Goal: Transaction & Acquisition: Book appointment/travel/reservation

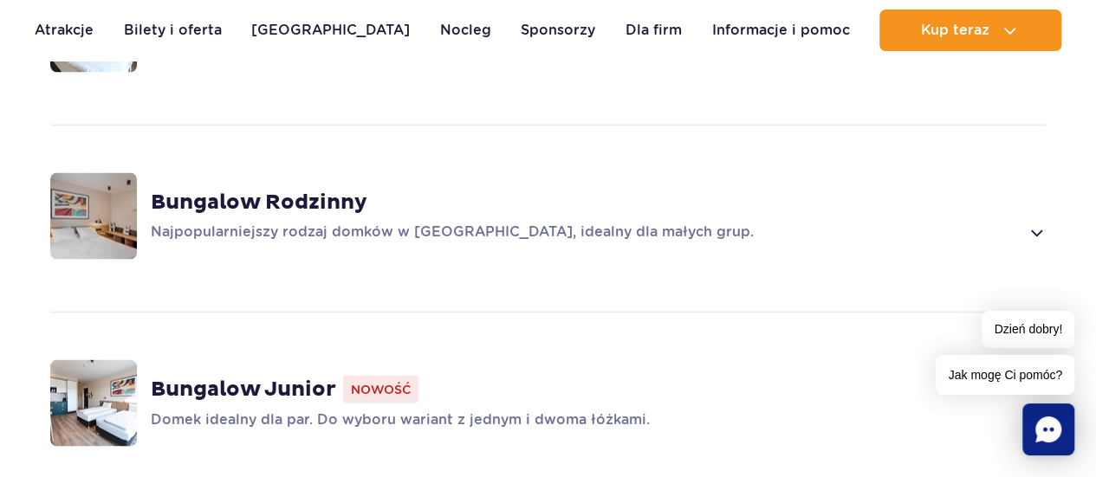
scroll to position [1502, 0]
click at [1036, 225] on span at bounding box center [1036, 232] width 20 height 21
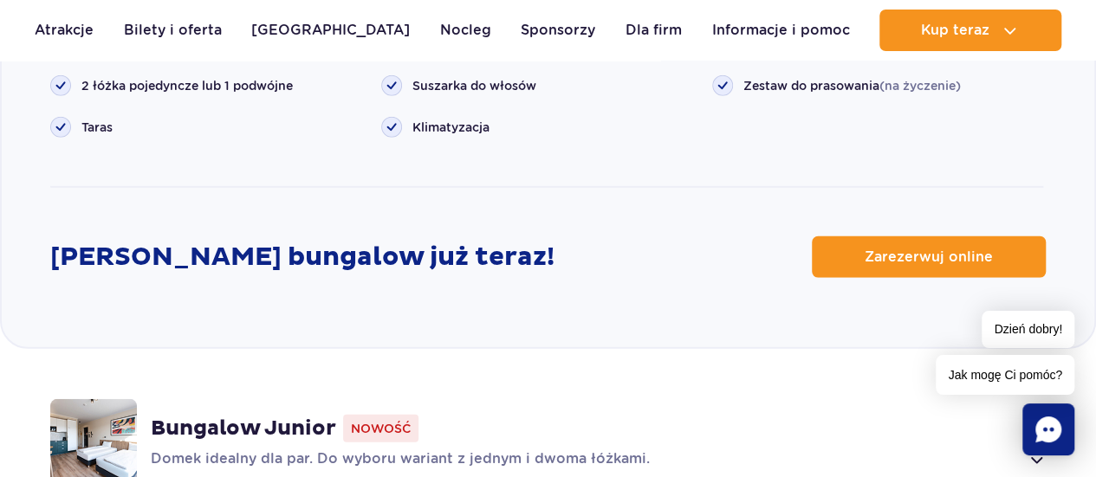
scroll to position [2397, 0]
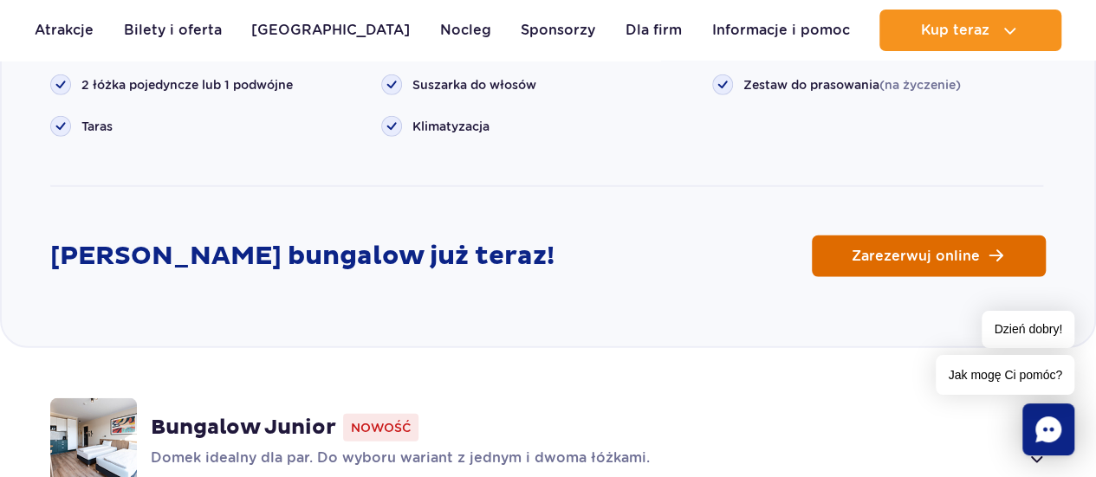
click at [957, 258] on span "Zarezerwuj online" at bounding box center [916, 257] width 128 height 14
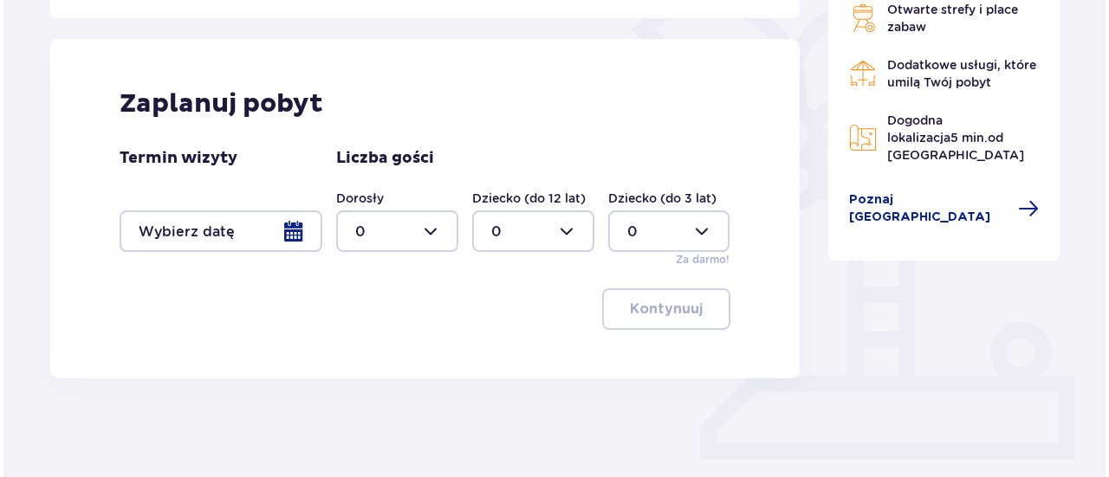
scroll to position [437, 0]
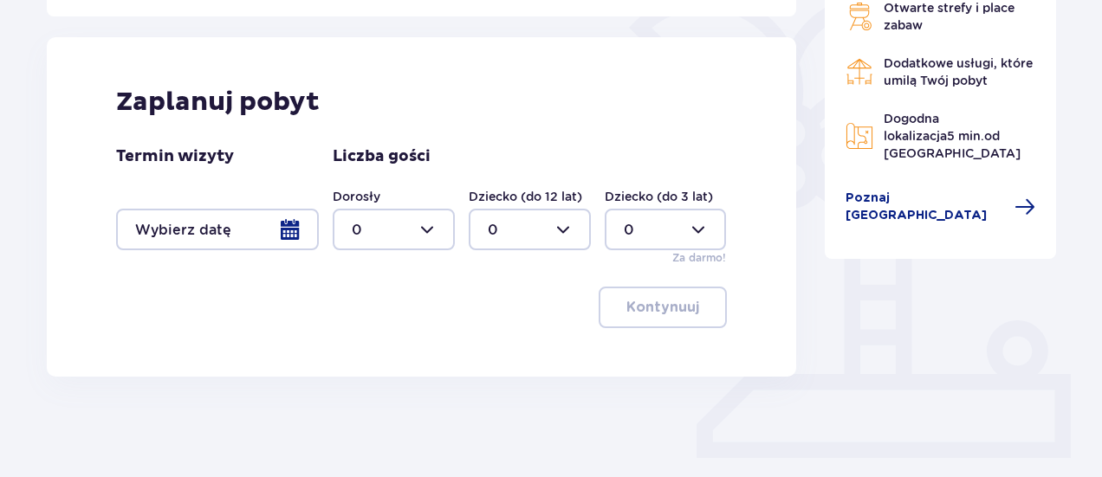
click at [259, 241] on div at bounding box center [217, 230] width 203 height 42
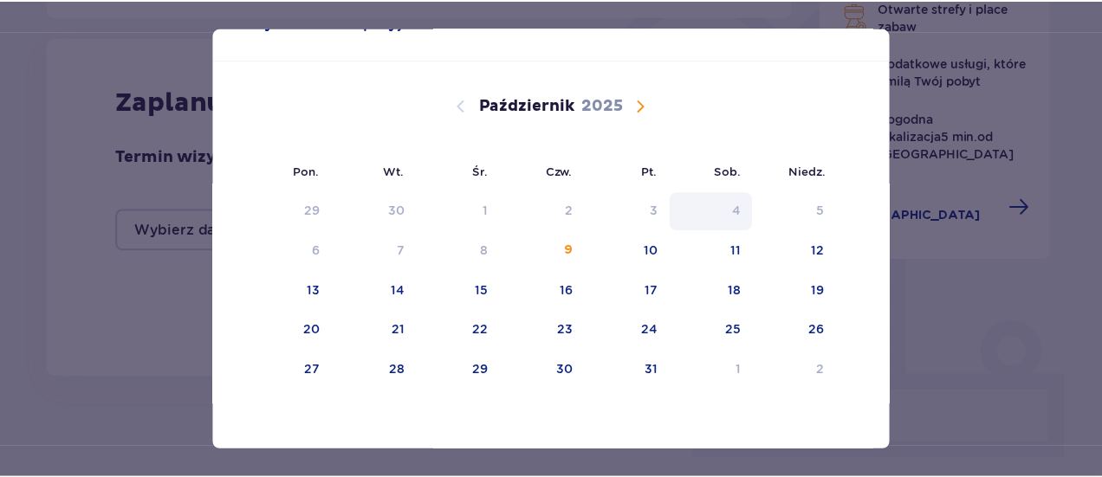
scroll to position [70, 0]
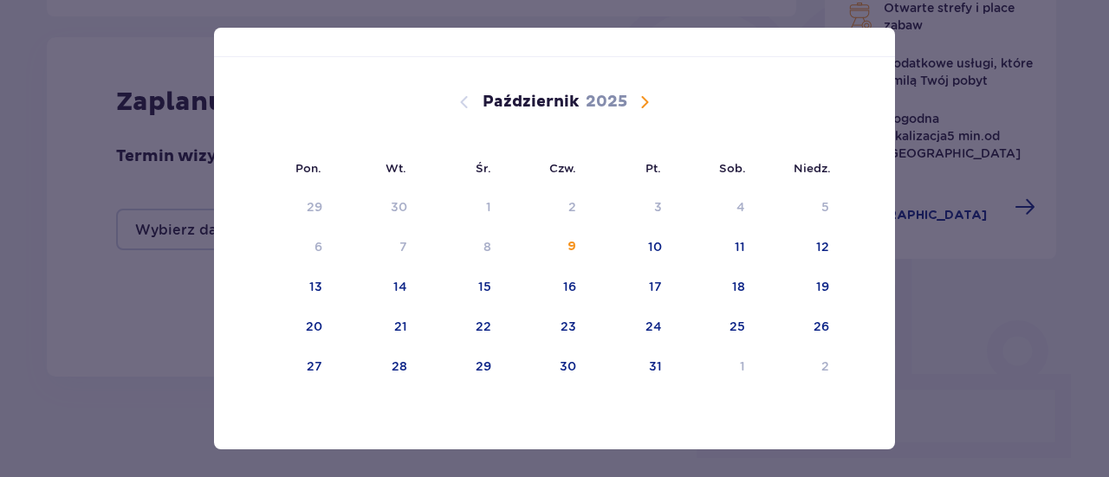
click at [634, 98] on span "Następny miesiąc" at bounding box center [644, 102] width 21 height 21
click at [652, 241] on div "7" at bounding box center [656, 246] width 8 height 17
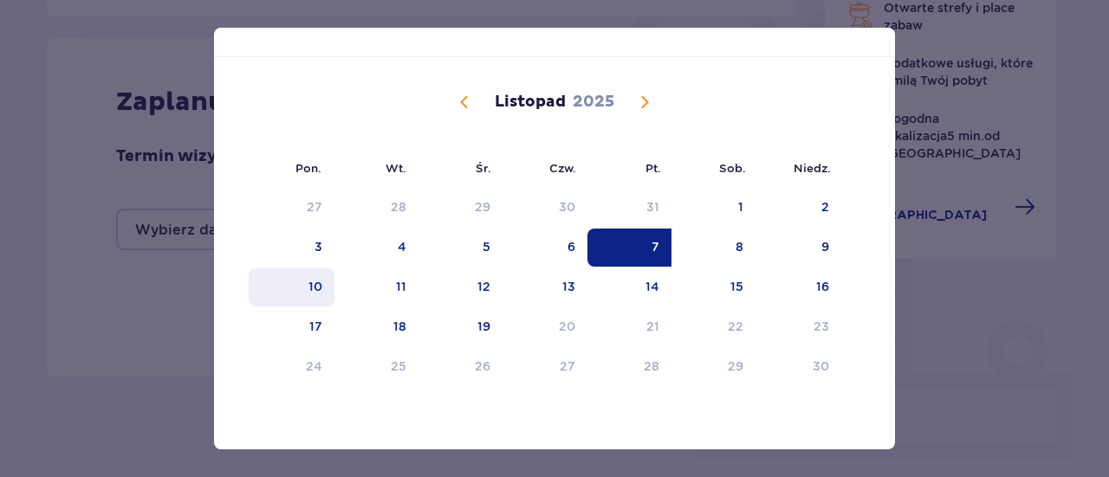
click at [303, 295] on div "10" at bounding box center [292, 288] width 86 height 38
type input "07.11.25 - 10.11.25"
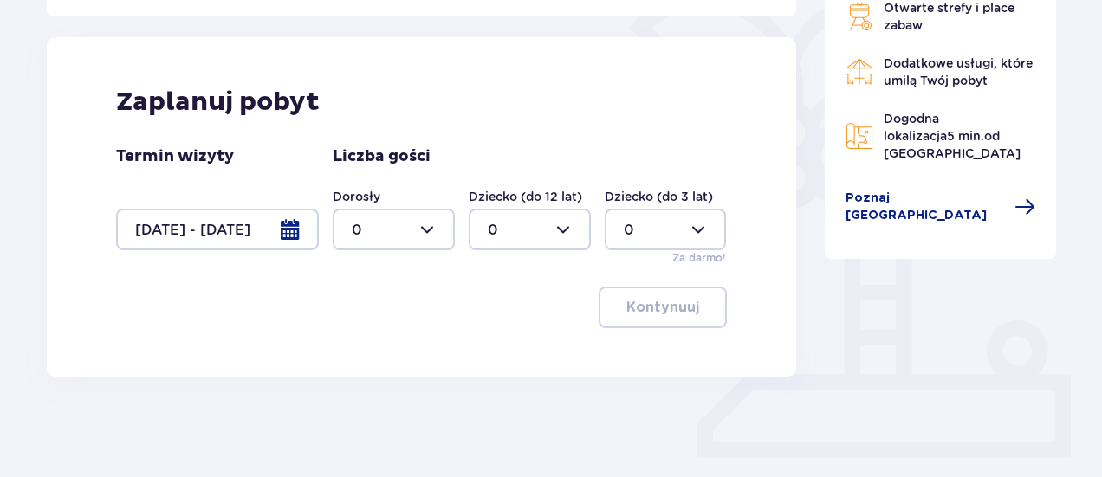
click at [426, 243] on div at bounding box center [394, 230] width 122 height 42
click at [393, 360] on div "2" at bounding box center [394, 354] width 84 height 19
type input "2"
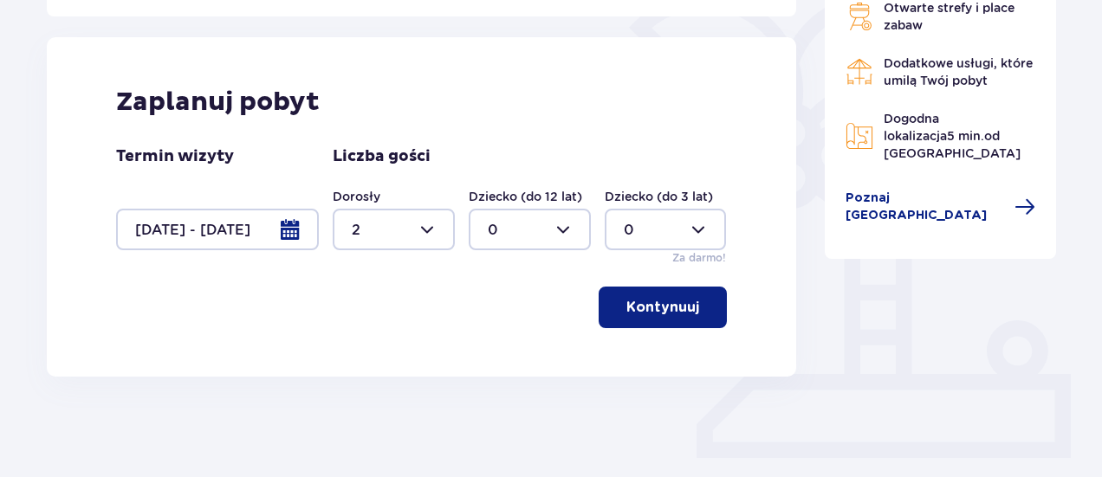
click at [541, 241] on div at bounding box center [530, 230] width 122 height 42
click at [546, 315] on div "1" at bounding box center [530, 317] width 84 height 19
type input "1"
click at [683, 237] on div at bounding box center [666, 230] width 122 height 42
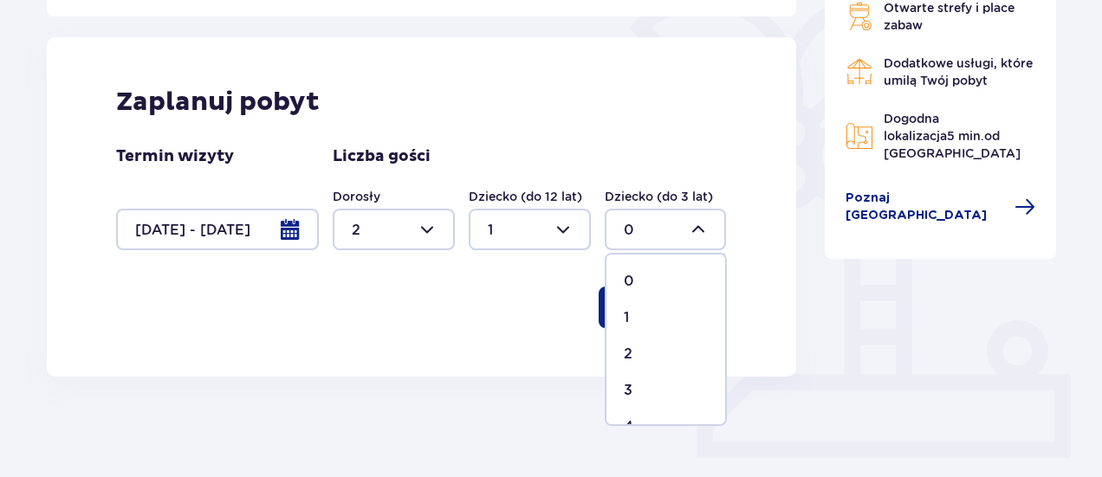
click at [669, 334] on span "1" at bounding box center [665, 318] width 119 height 36
type input "1"
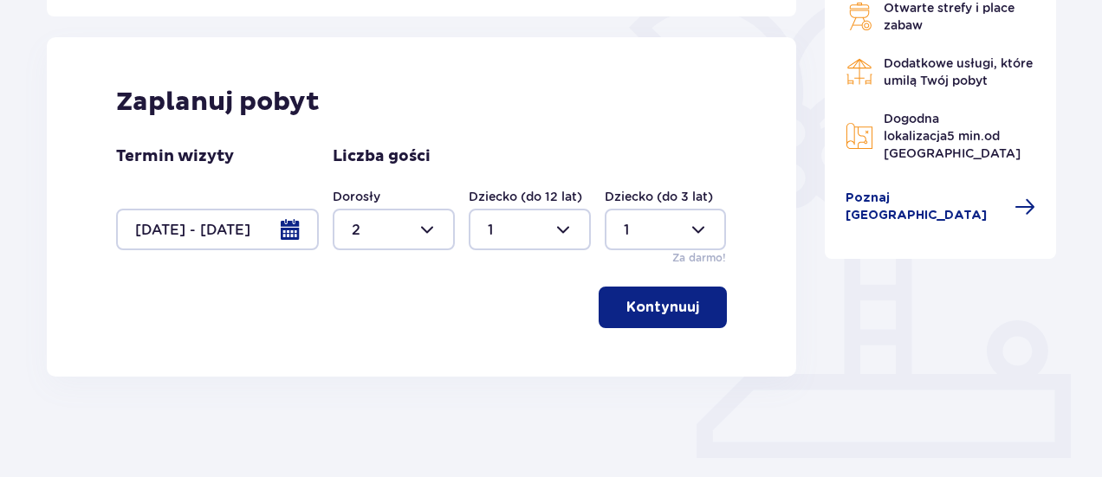
click at [688, 310] on p "Kontynuuj" at bounding box center [662, 307] width 73 height 19
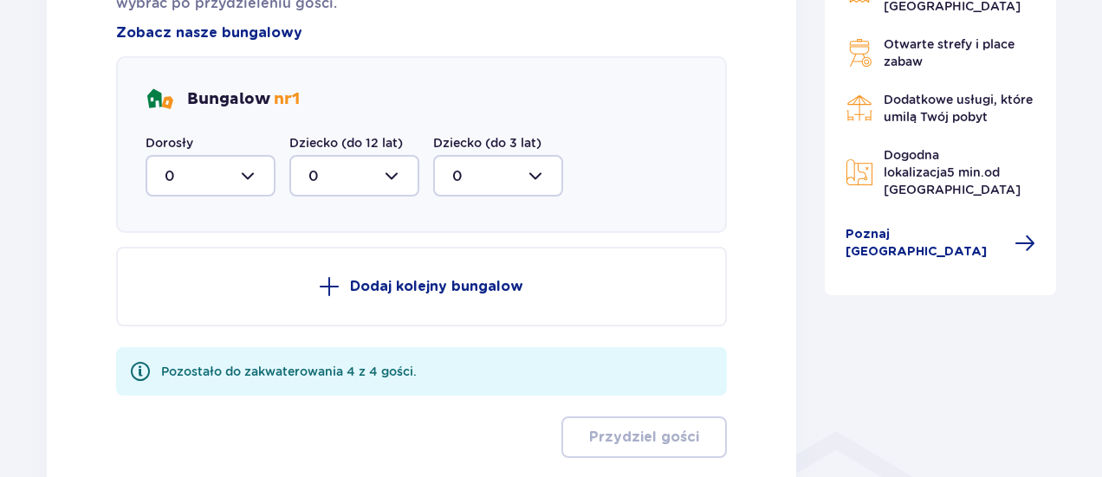
scroll to position [977, 0]
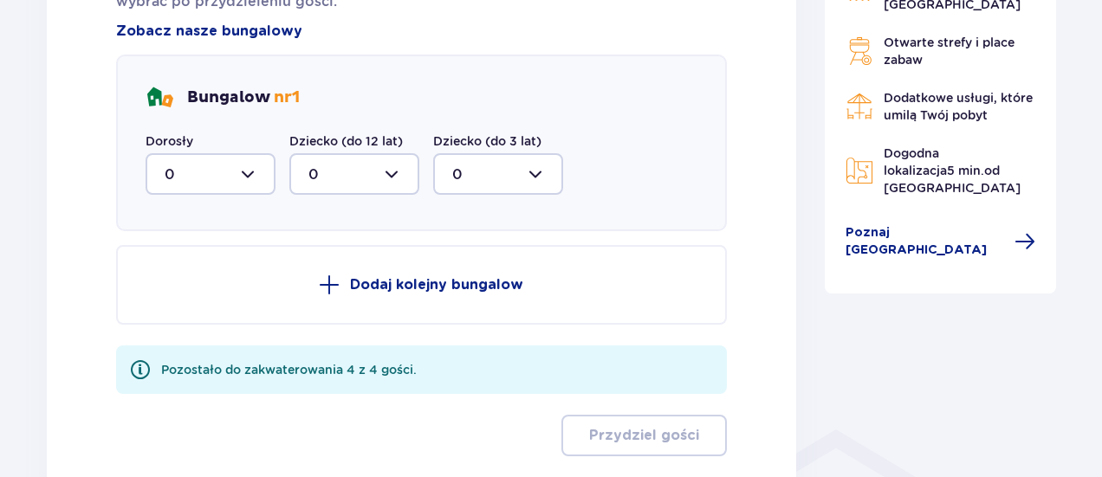
click at [244, 179] on div at bounding box center [211, 174] width 130 height 42
click at [234, 311] on span "2" at bounding box center [210, 300] width 126 height 36
type input "2"
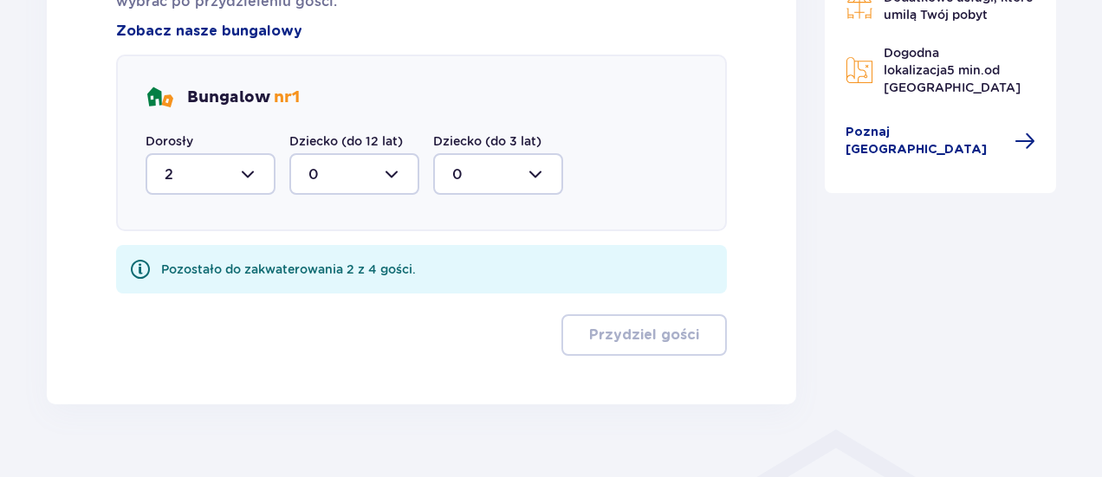
click at [399, 178] on div at bounding box center [354, 174] width 130 height 42
click at [374, 276] on span "1" at bounding box center [354, 263] width 126 height 36
type input "1"
click at [516, 185] on div at bounding box center [498, 174] width 130 height 42
click at [486, 275] on span "1" at bounding box center [498, 263] width 126 height 36
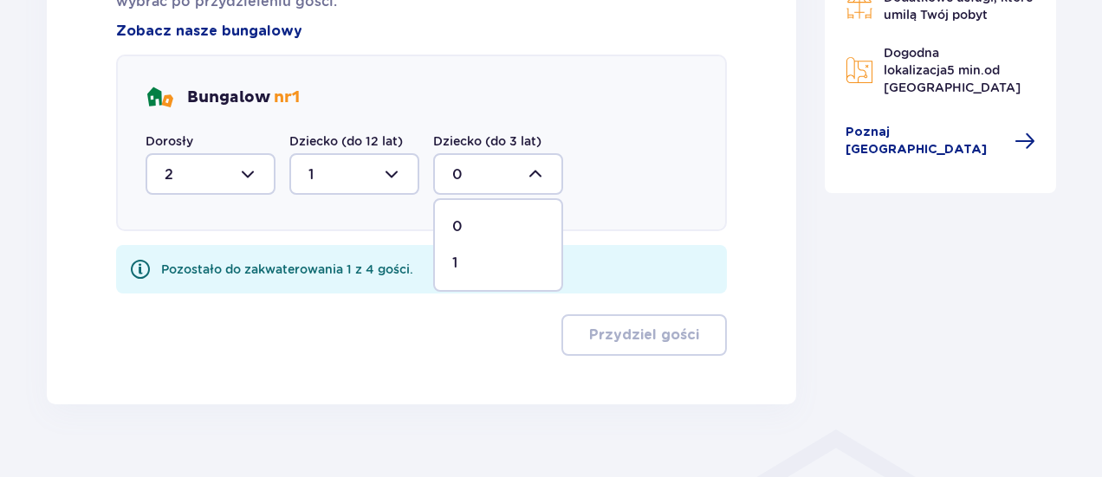
type input "1"
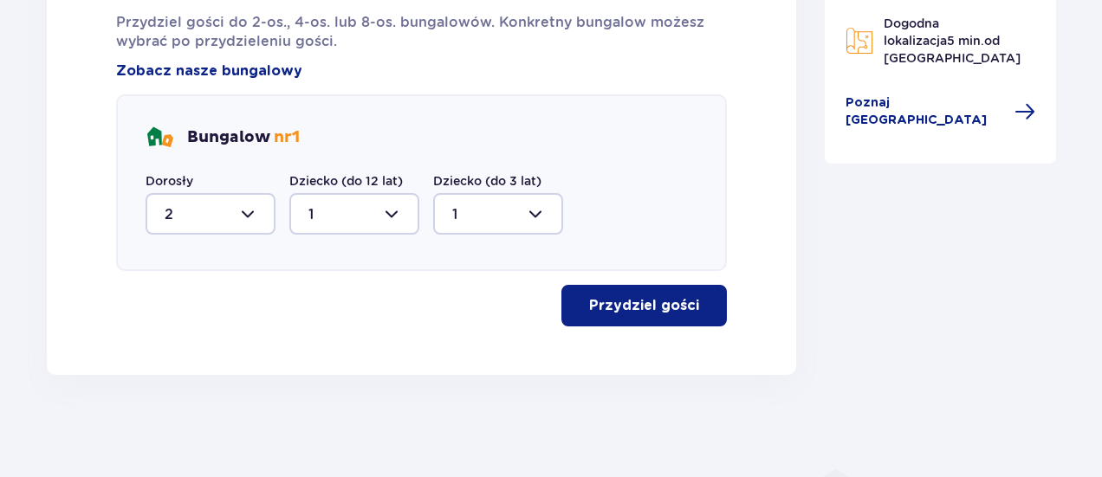
click at [679, 310] on p "Przydziel gości" at bounding box center [644, 305] width 110 height 19
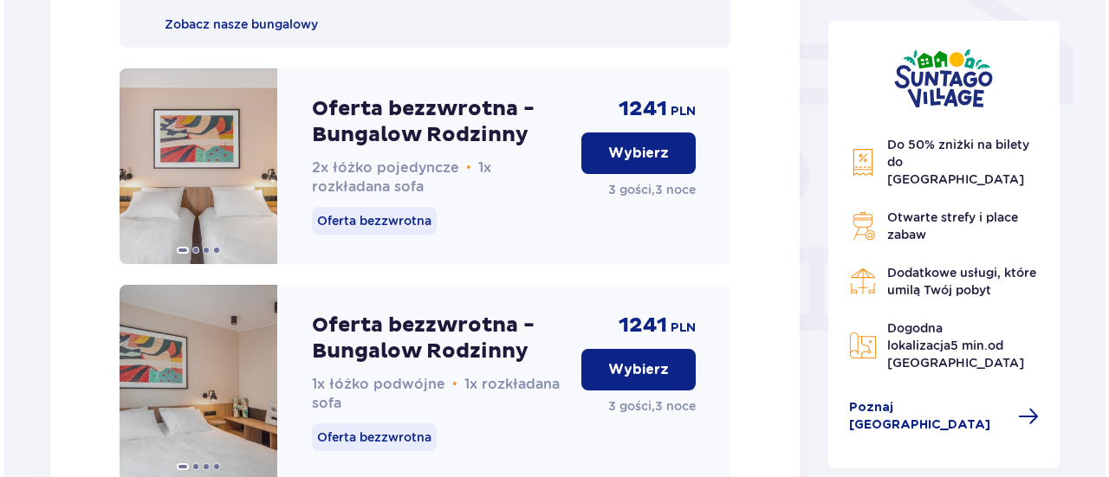
scroll to position [1502, 0]
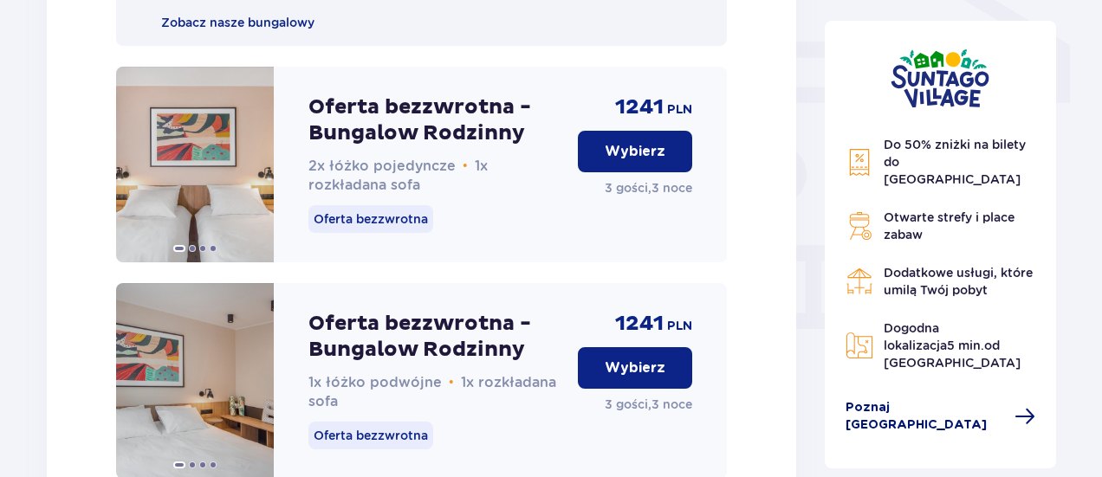
click at [960, 399] on span "Poznaj Suntago Village" at bounding box center [925, 416] width 159 height 35
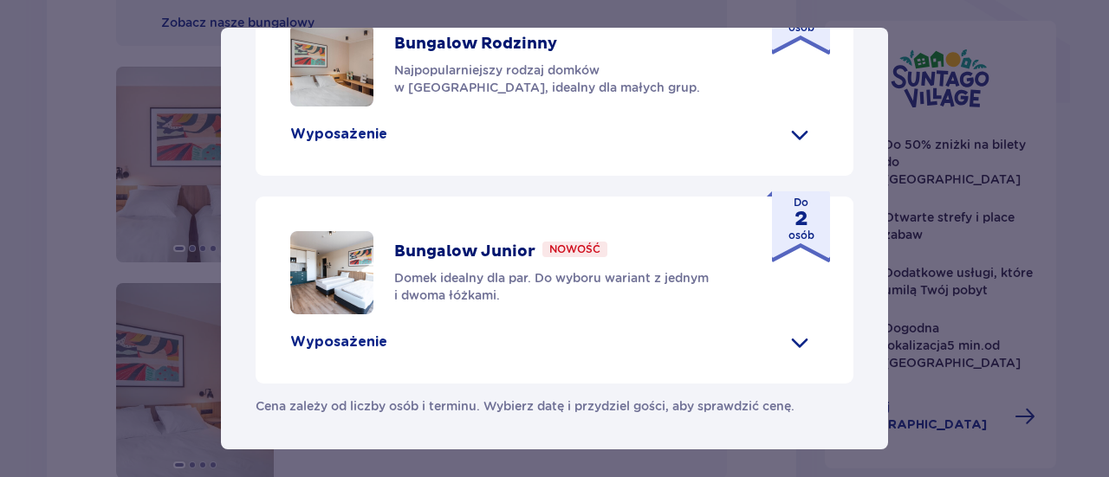
scroll to position [945, 0]
click at [786, 148] on span at bounding box center [800, 134] width 28 height 28
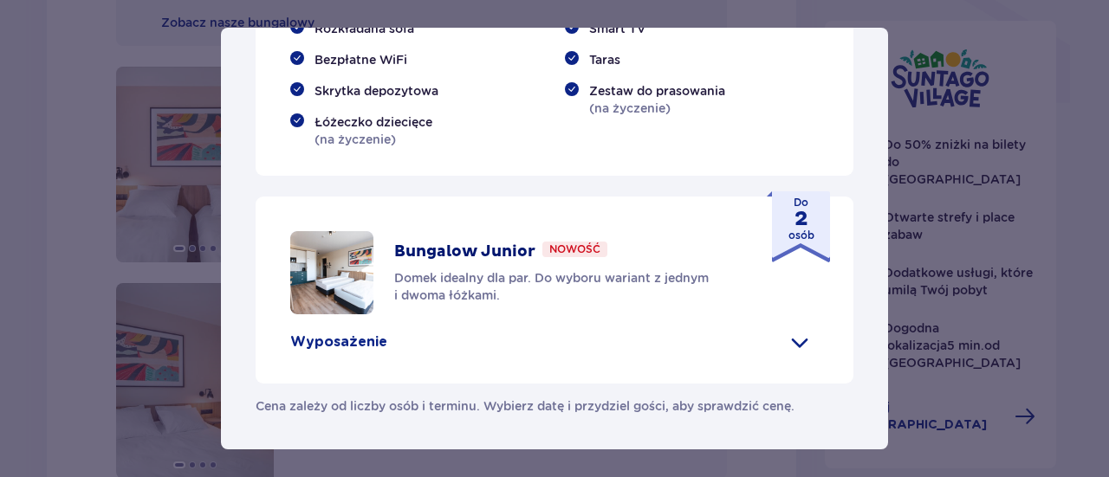
scroll to position [1209, 0]
click at [720, 117] on p "Zestaw do prasowania (na życzenie)" at bounding box center [657, 99] width 136 height 35
click at [800, 347] on span at bounding box center [800, 342] width 28 height 28
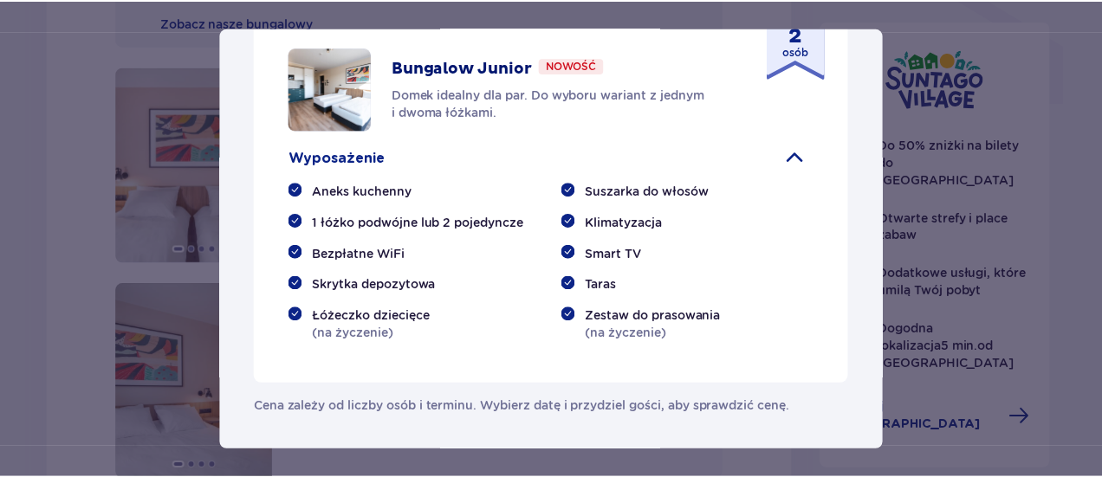
scroll to position [1248, 0]
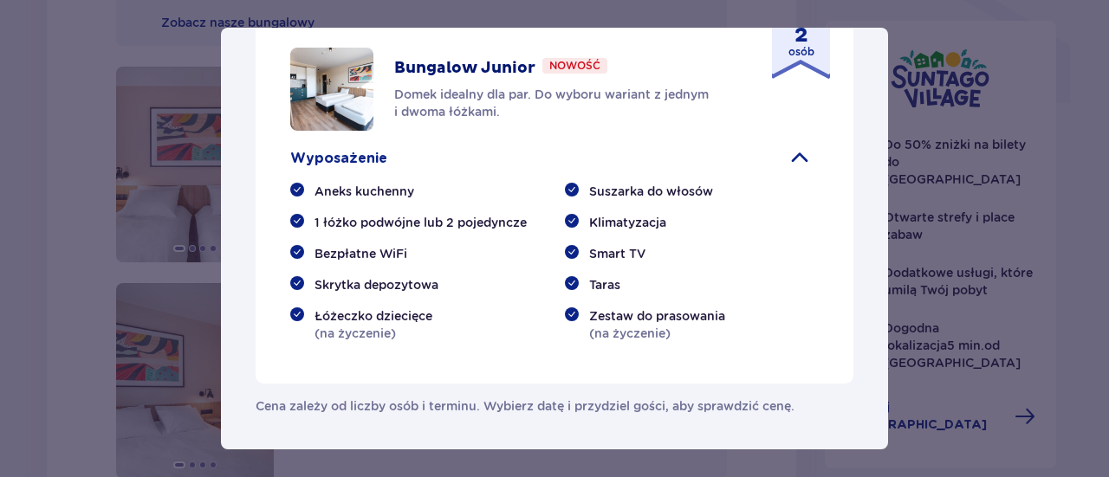
click at [1001, 229] on div "Suntago Village Suntago Village to idealne miejsce dla fanów dobrej zabawy i tr…" at bounding box center [554, 238] width 1109 height 477
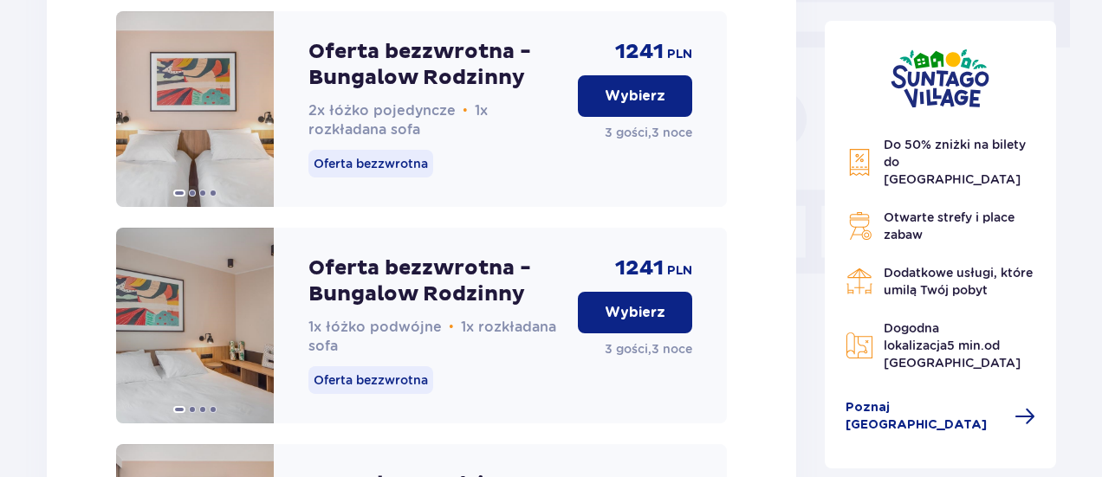
scroll to position [1558, 0]
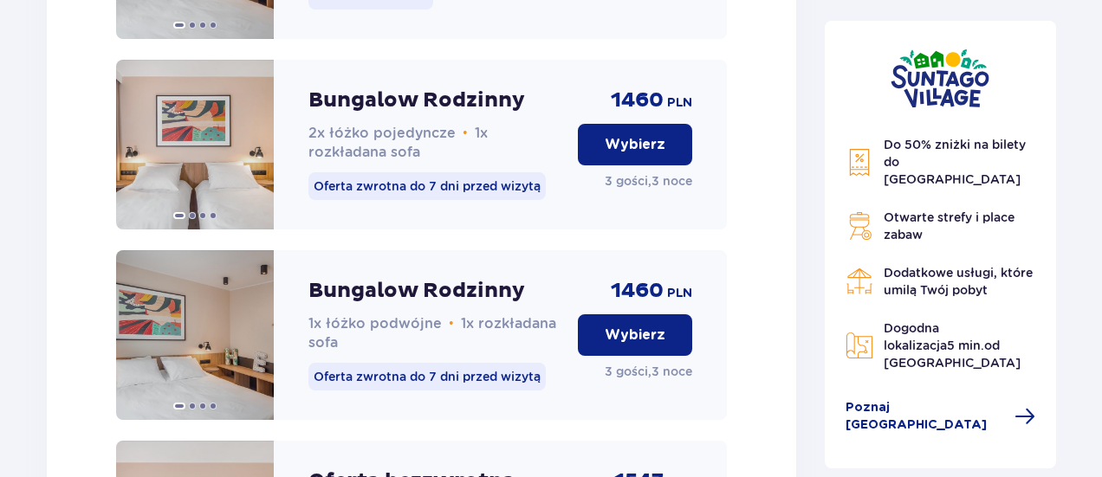
scroll to position [2008, 0]
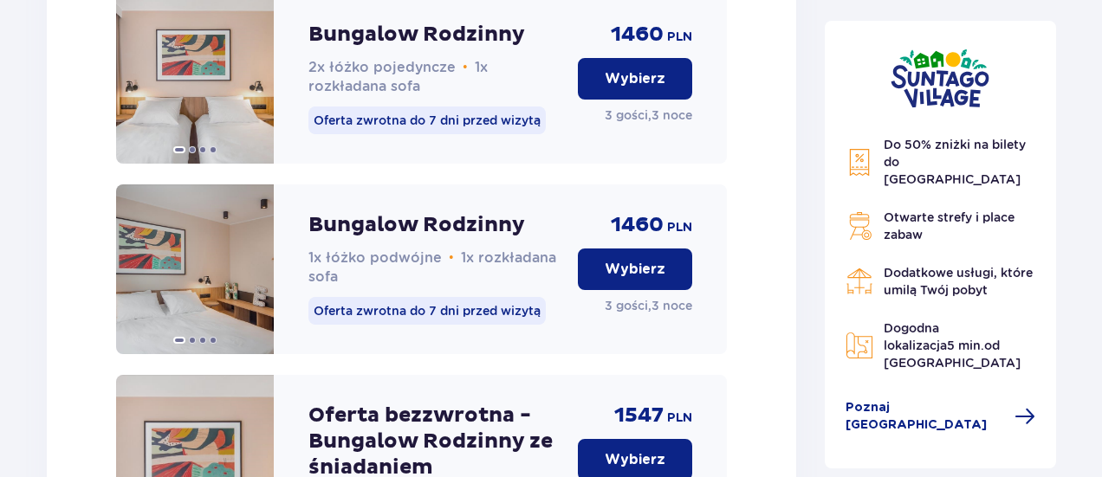
click at [655, 279] on p "Wybierz" at bounding box center [635, 269] width 61 height 19
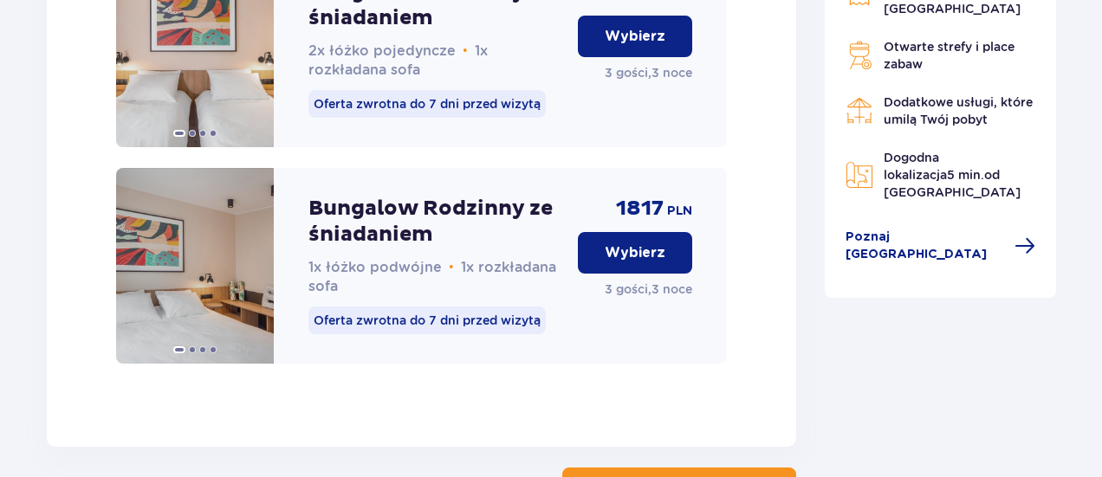
scroll to position [2923, 0]
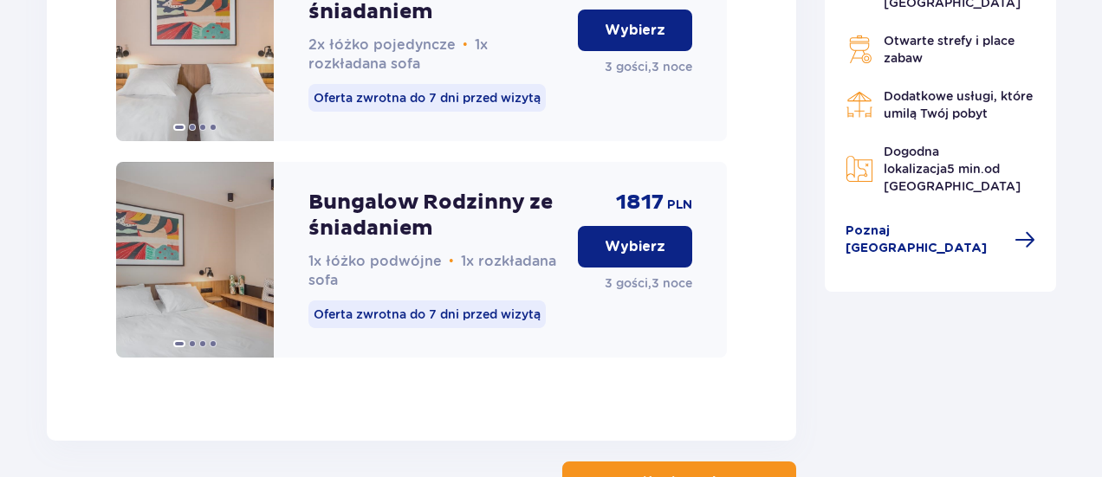
click at [627, 256] on p "Wybierz" at bounding box center [635, 246] width 61 height 19
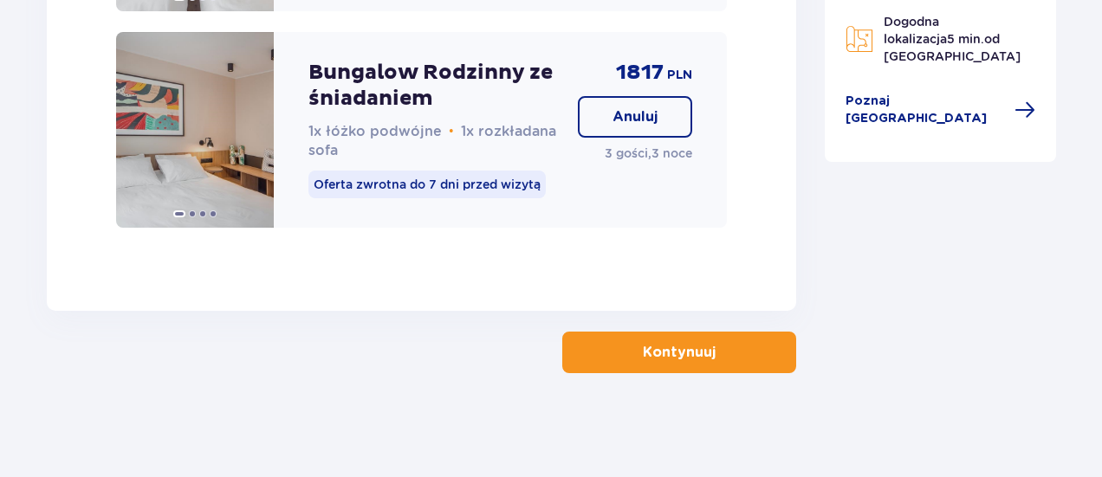
scroll to position [3078, 0]
click at [755, 368] on button "Kontynuuj" at bounding box center [679, 353] width 234 height 42
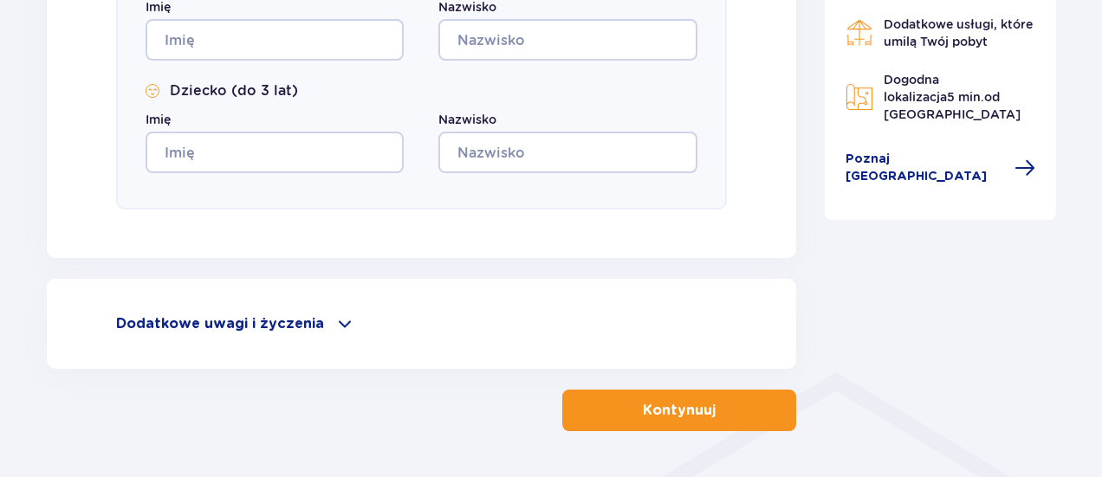
scroll to position [1092, 0]
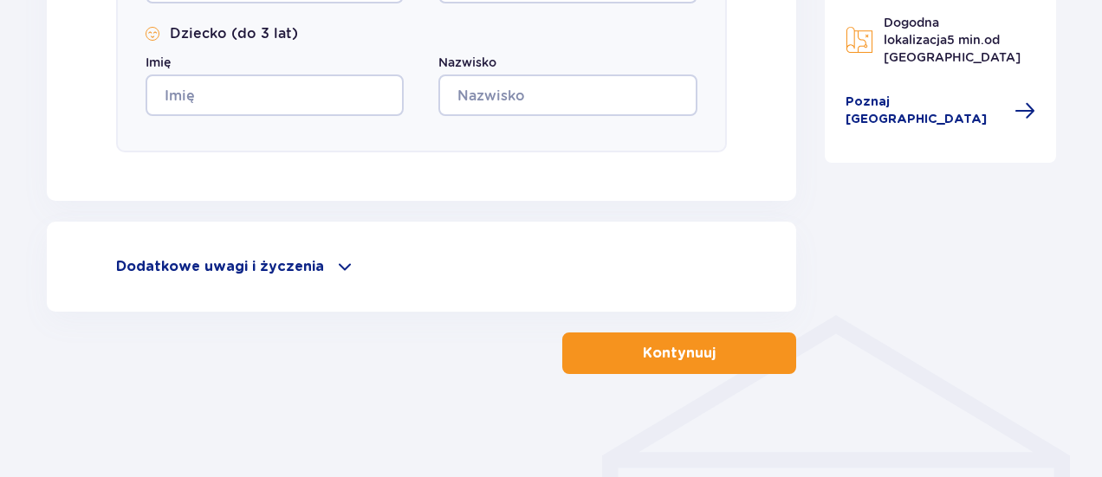
click at [281, 273] on p "Dodatkowe uwagi i życzenia" at bounding box center [220, 266] width 208 height 19
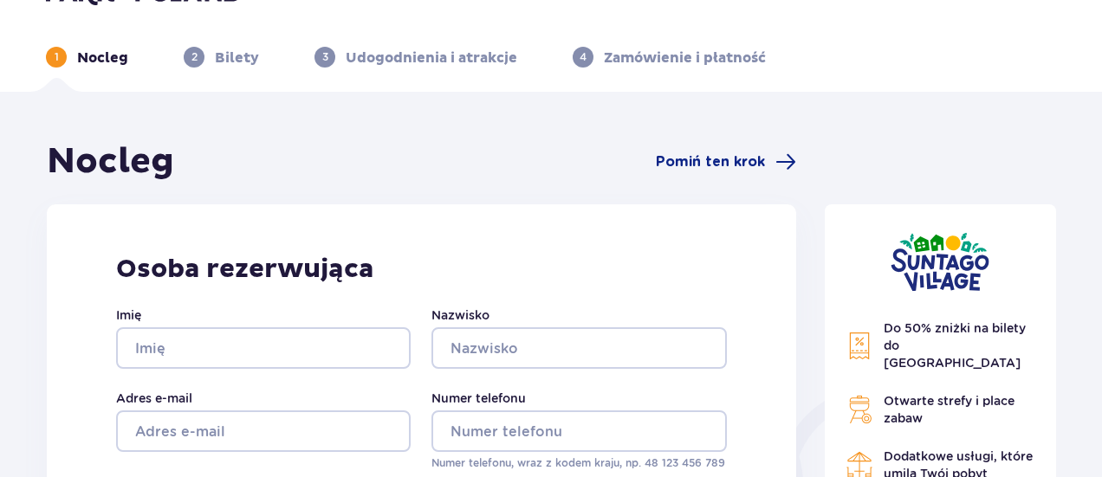
scroll to position [0, 0]
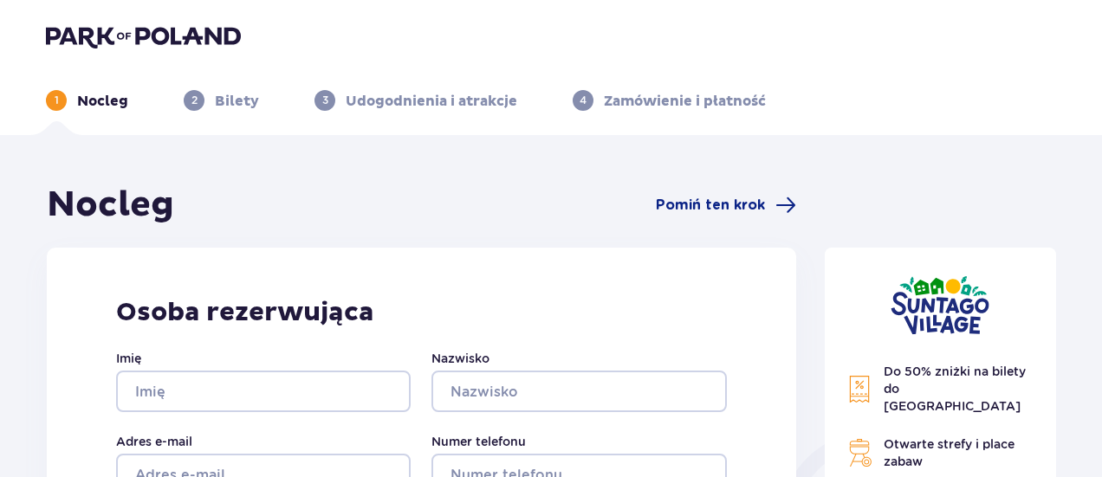
click at [908, 109] on ul "1 Nocleg 2 Bilety 3 Udogodnienia i atrakcje 4 Zamówienie i płatność" at bounding box center [551, 100] width 1010 height 21
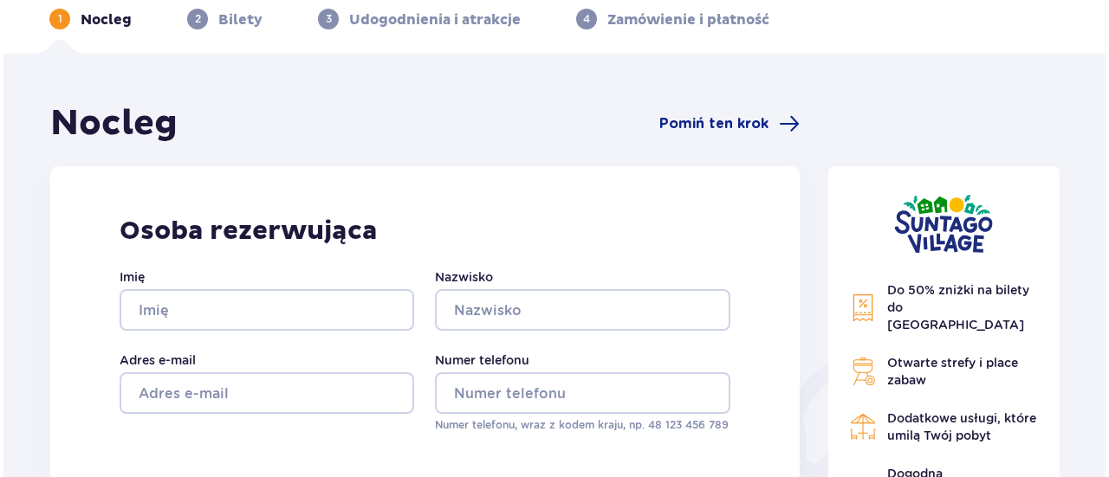
scroll to position [80, 0]
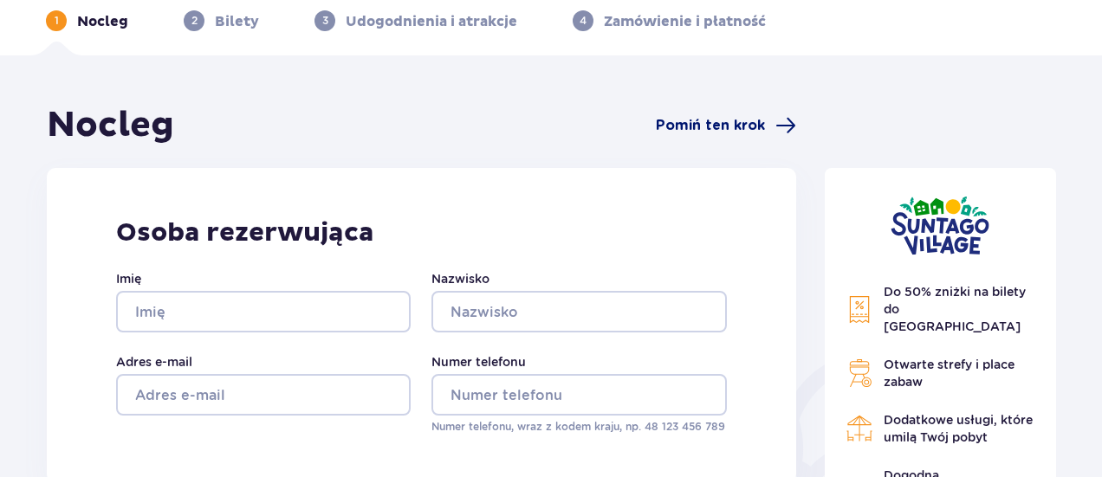
click at [729, 119] on span "Pomiń ten krok" at bounding box center [710, 125] width 109 height 19
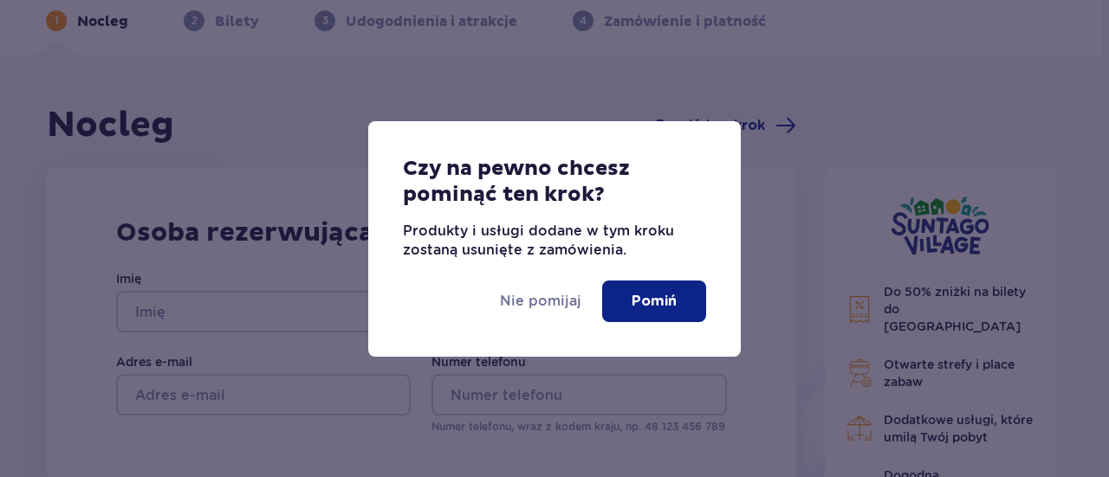
click at [620, 309] on button "Pomiń" at bounding box center [654, 302] width 104 height 42
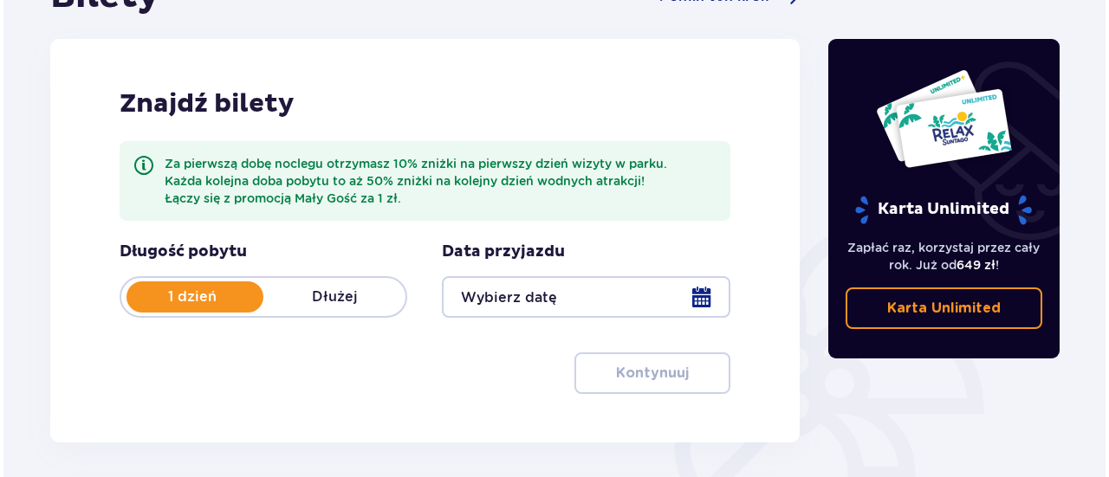
scroll to position [210, 0]
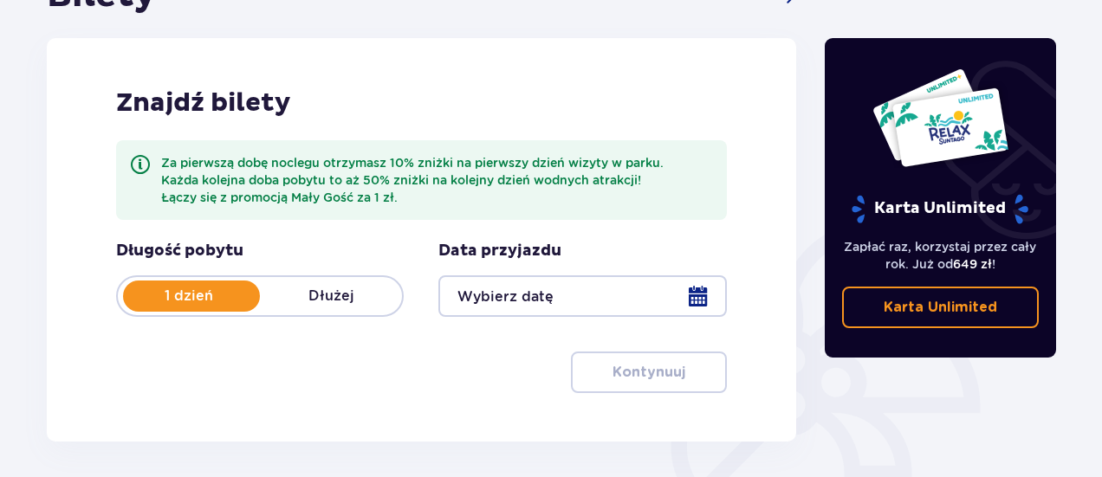
click at [359, 300] on p "Dłużej" at bounding box center [331, 296] width 142 height 19
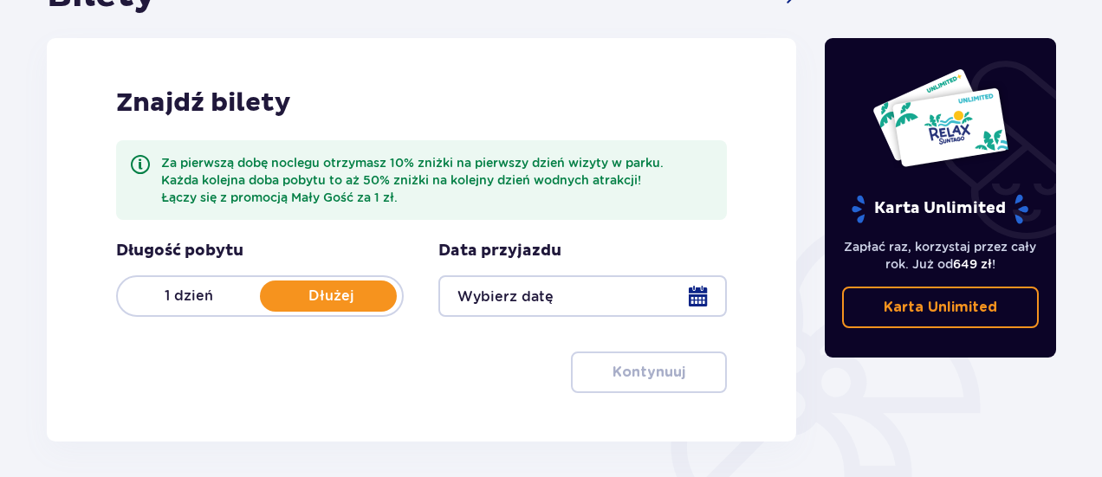
click at [548, 295] on div at bounding box center [582, 297] width 288 height 42
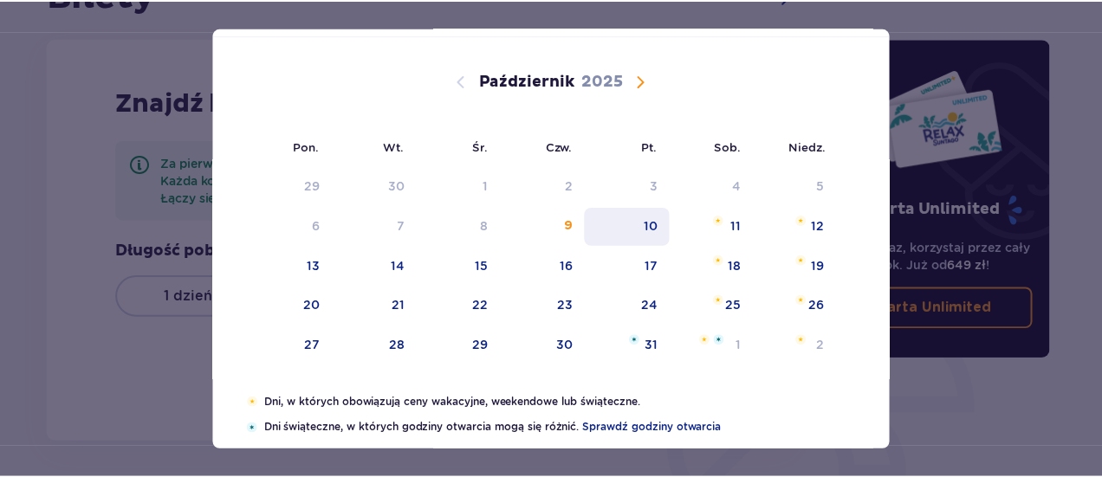
scroll to position [89, 0]
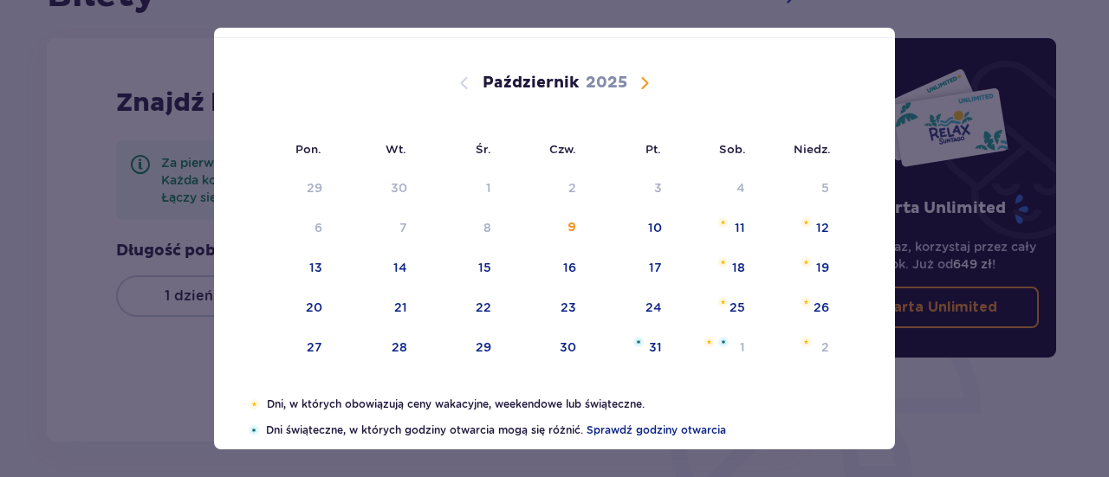
click at [634, 84] on span "Następny miesiąc" at bounding box center [644, 83] width 21 height 21
click at [610, 81] on p "2025" at bounding box center [594, 83] width 42 height 21
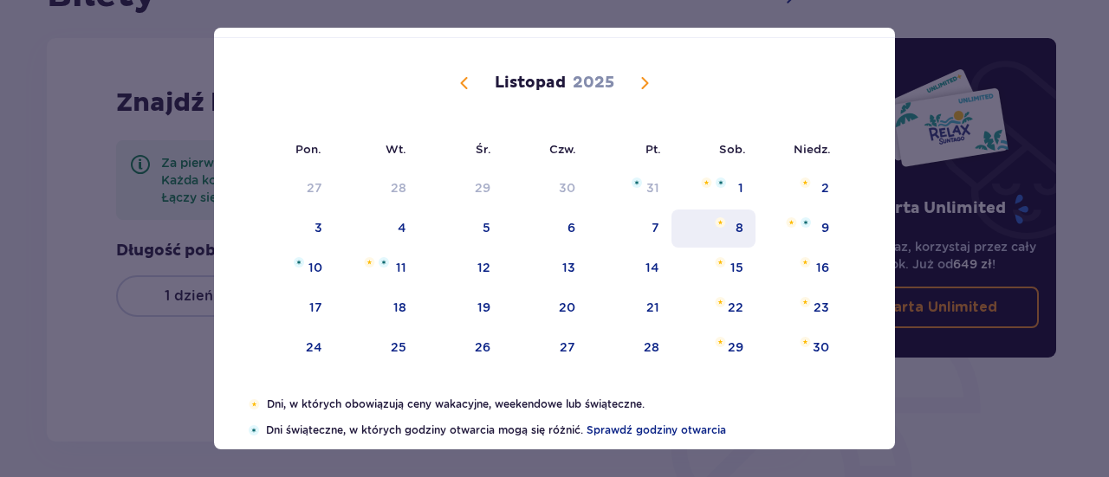
click at [745, 224] on div "8" at bounding box center [713, 229] width 84 height 38
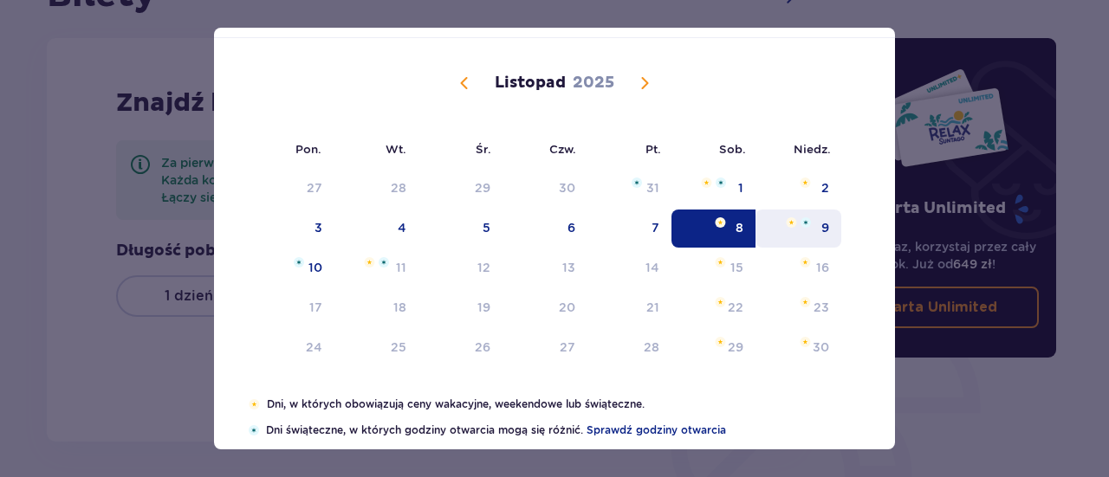
click at [809, 236] on div "9" at bounding box center [798, 229] width 86 height 38
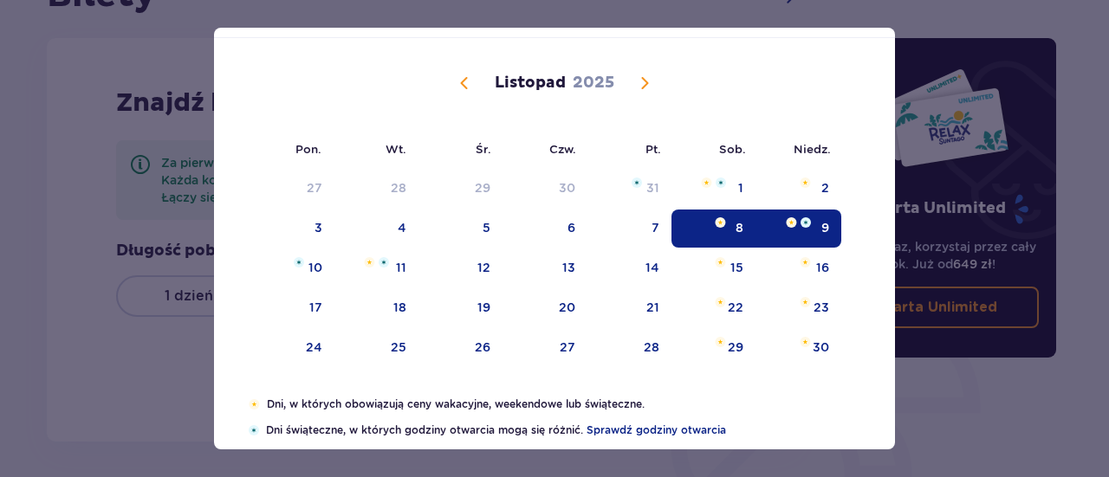
type input "08.11.25 - 09.11.25"
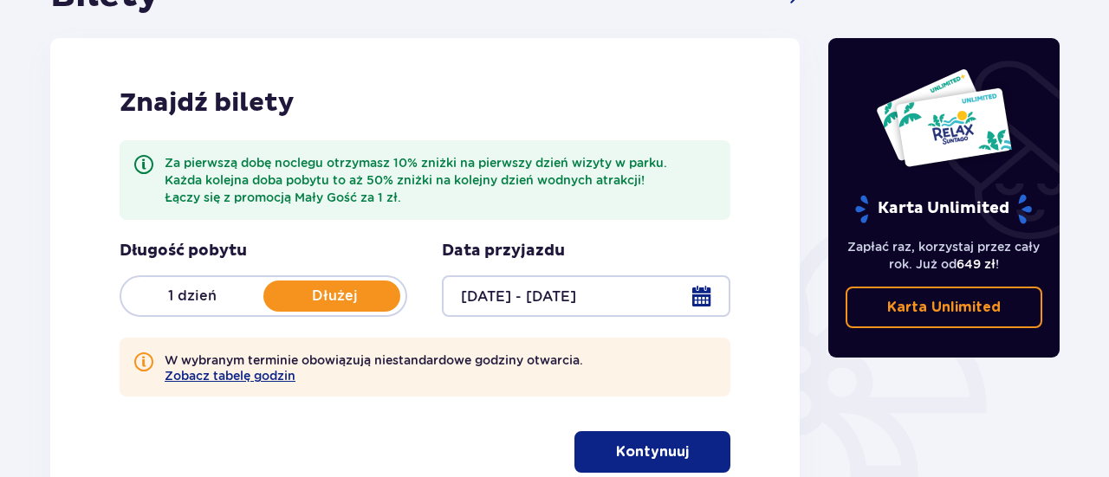
click at [304, 277] on div "1 dzień Dłużej" at bounding box center [264, 297] width 288 height 42
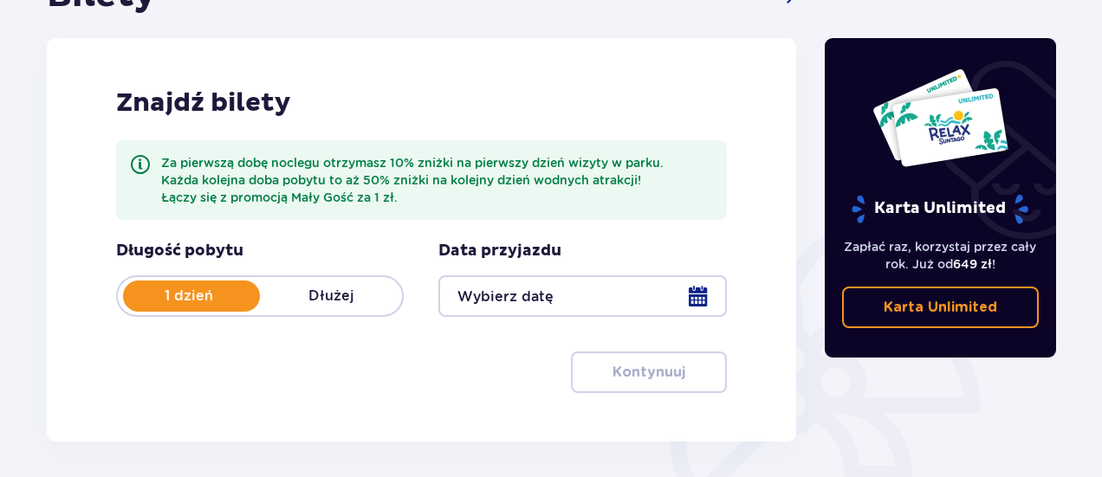
click at [679, 308] on div at bounding box center [582, 297] width 288 height 42
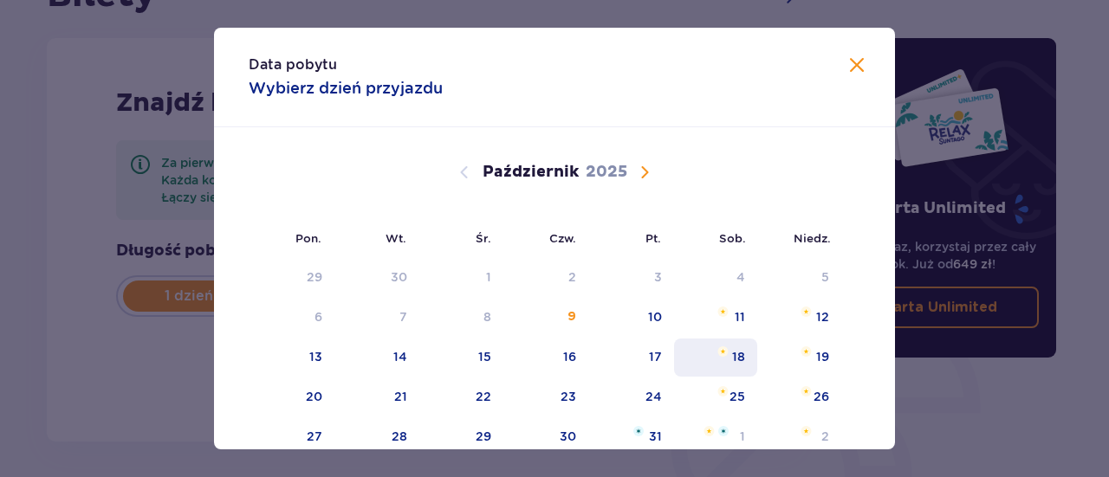
click at [729, 363] on div "18" at bounding box center [716, 358] width 84 height 38
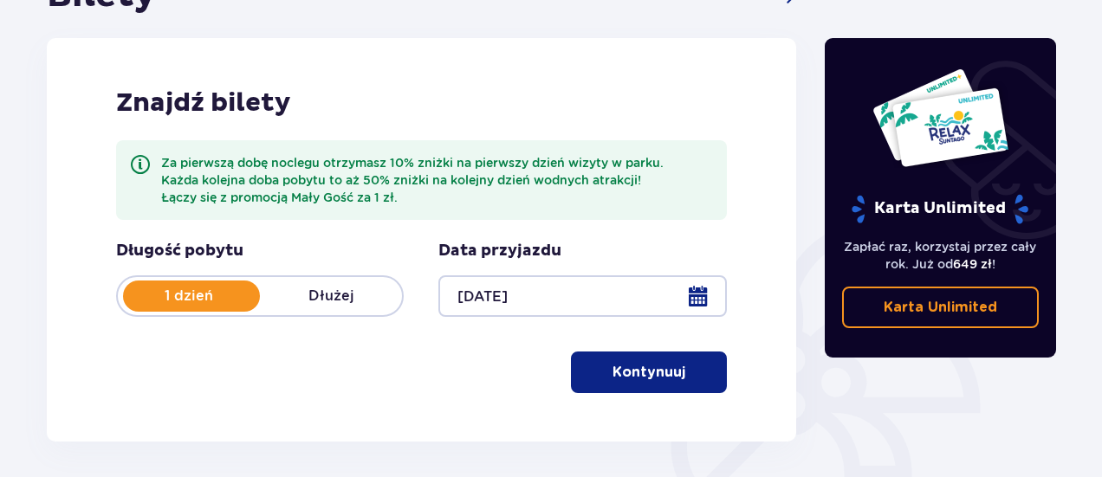
click at [727, 331] on div "Znajdź bilety Za pierwszą dobę noclegu otrzymasz 10% zniżki na pierwszy dzień w…" at bounding box center [421, 240] width 749 height 404
click at [612, 296] on div at bounding box center [582, 297] width 288 height 42
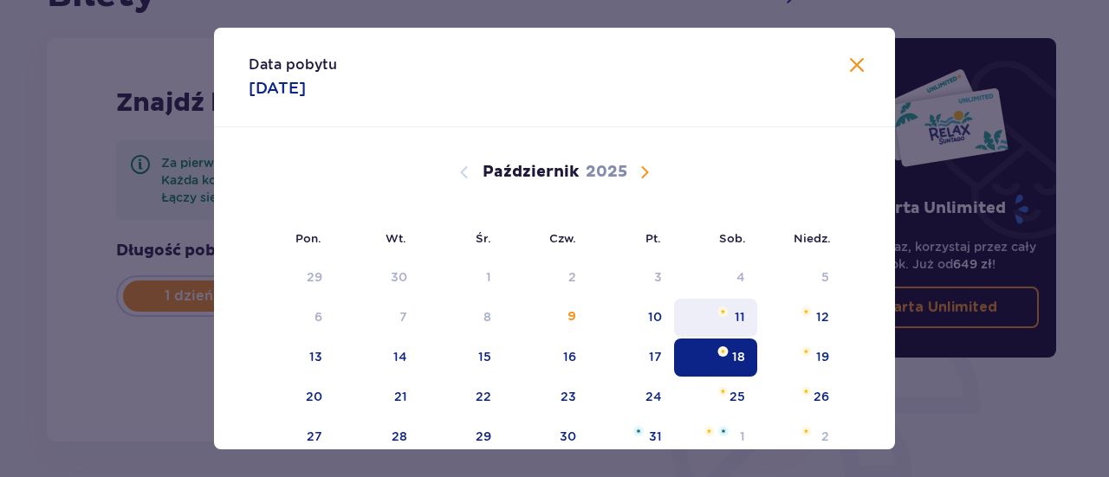
click at [735, 318] on div "11" at bounding box center [740, 316] width 10 height 17
type input "11.10.25"
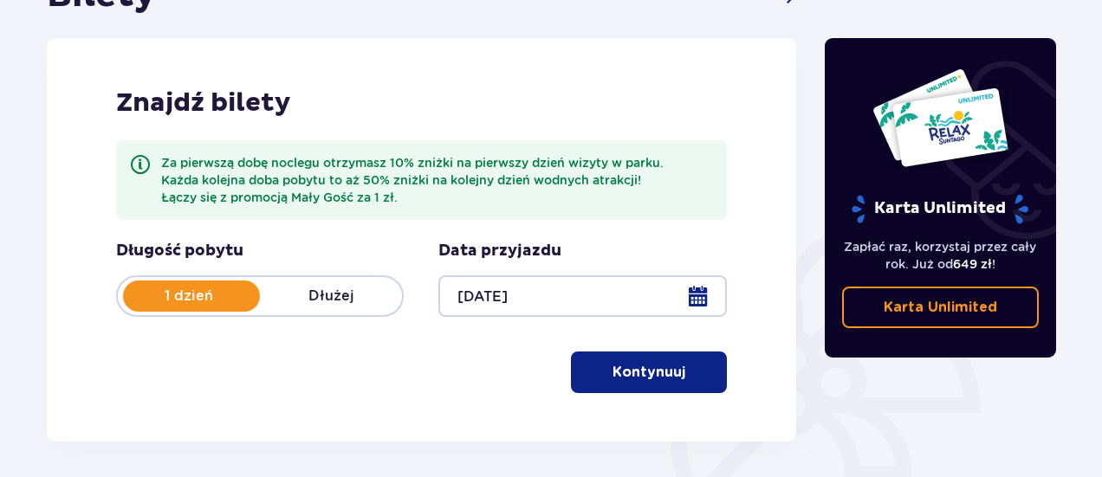
click at [851, 66] on div "Karta Unlimited Zapłać raz, korzystaj przez cały rok. Już od 649 zł ! Karta Unl…" at bounding box center [941, 198] width 232 height 320
click at [308, 295] on p "Dłużej" at bounding box center [331, 296] width 142 height 19
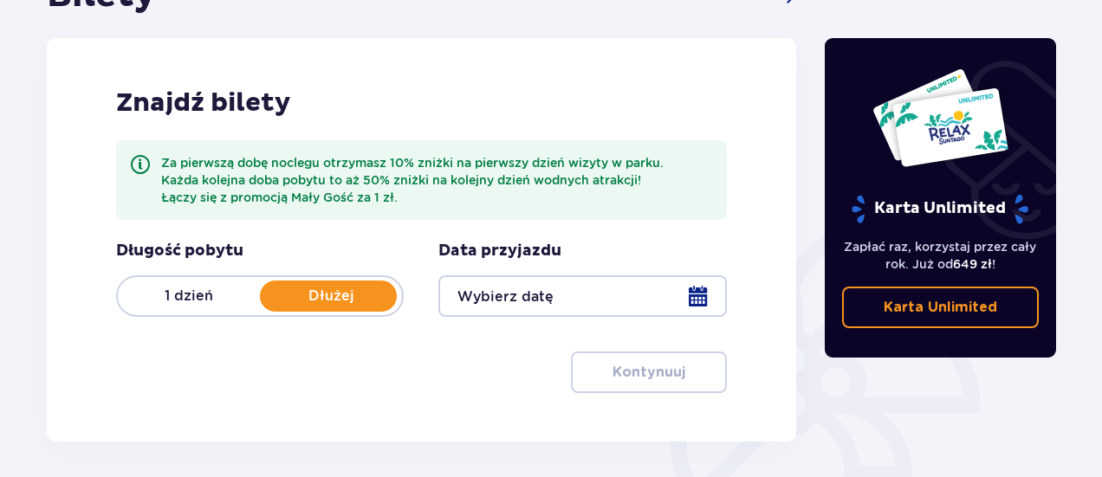
click at [688, 303] on div at bounding box center [582, 297] width 288 height 42
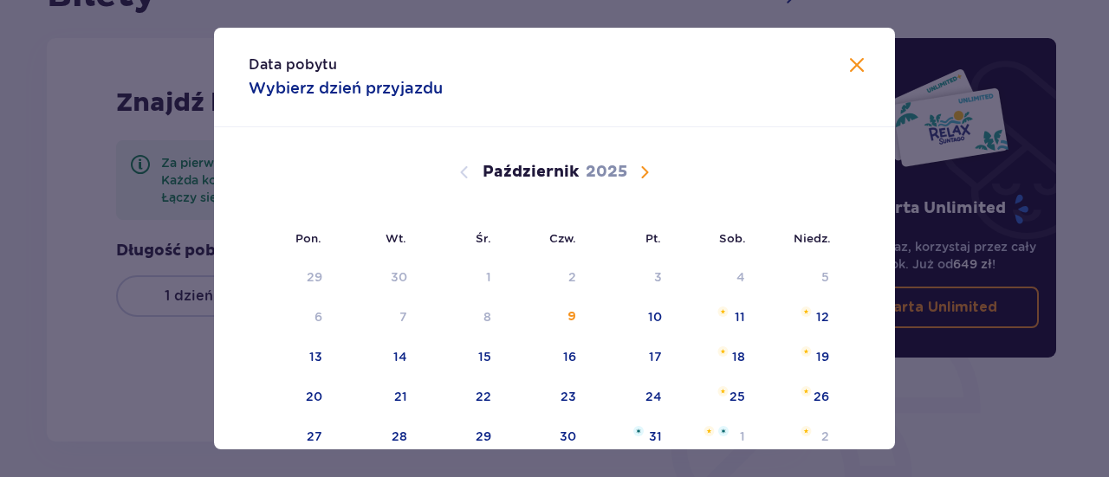
click at [627, 169] on div "Październik 2025" at bounding box center [555, 172] width 574 height 21
click at [642, 175] on span "Następny miesiąc" at bounding box center [644, 172] width 21 height 21
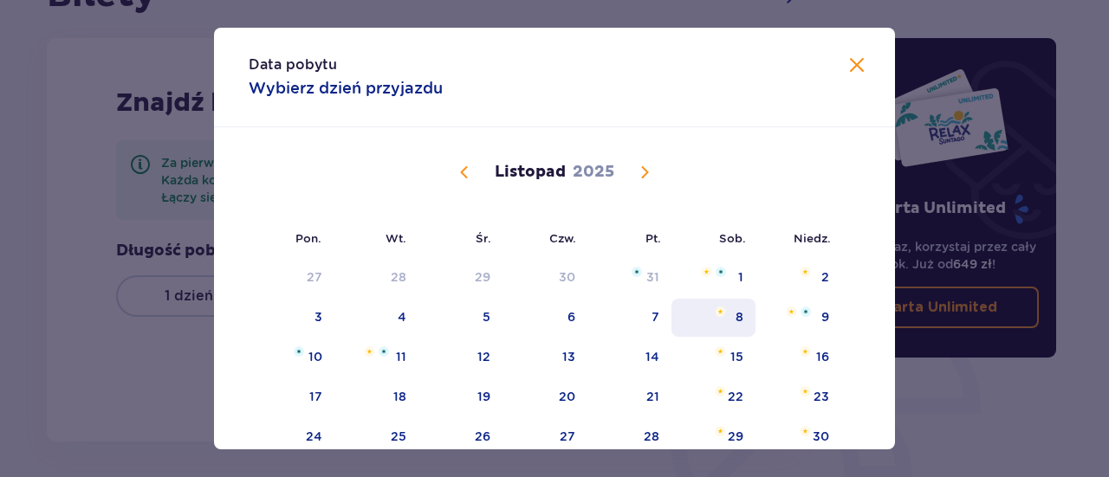
click at [722, 308] on img at bounding box center [720, 312] width 11 height 10
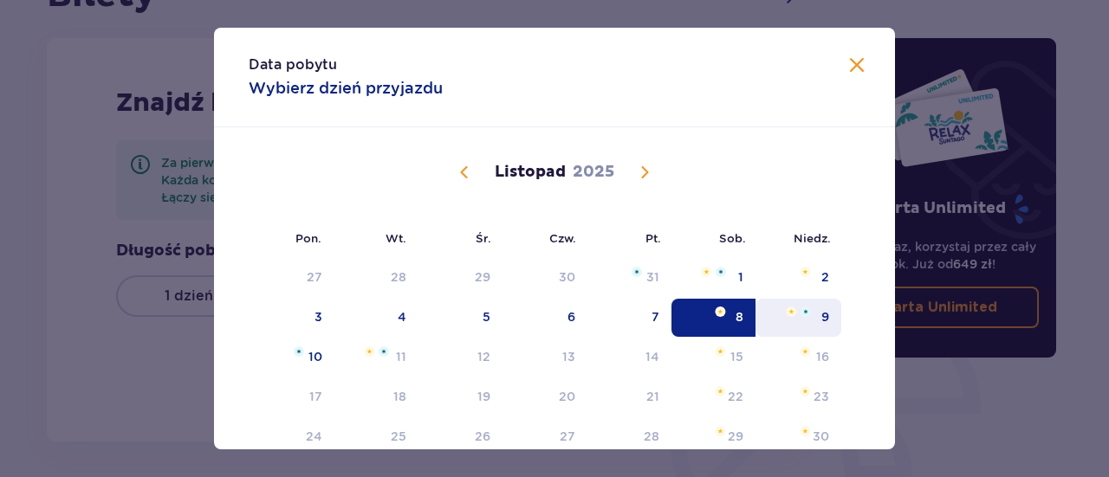
click at [824, 314] on div "9" at bounding box center [825, 316] width 8 height 17
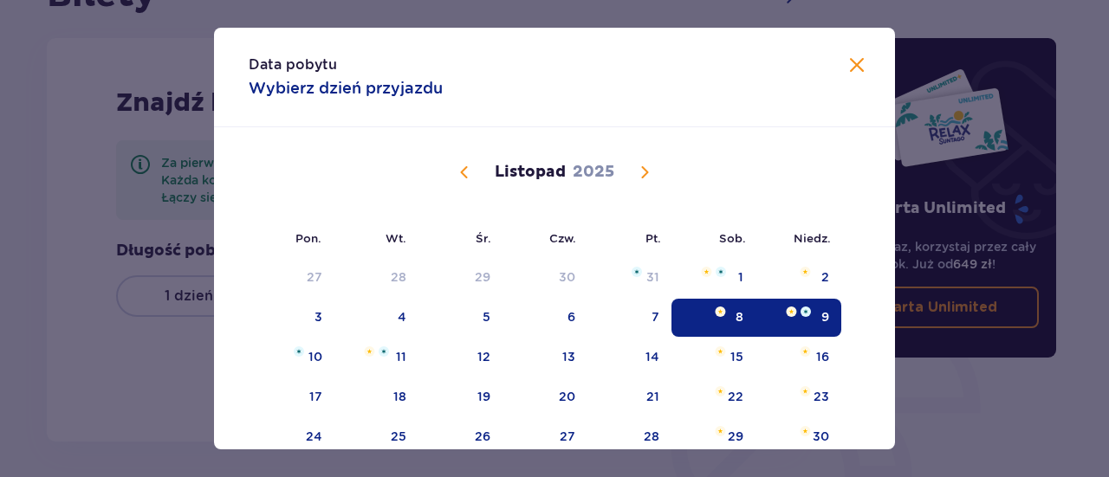
type input "08.11.25 - 09.11.25"
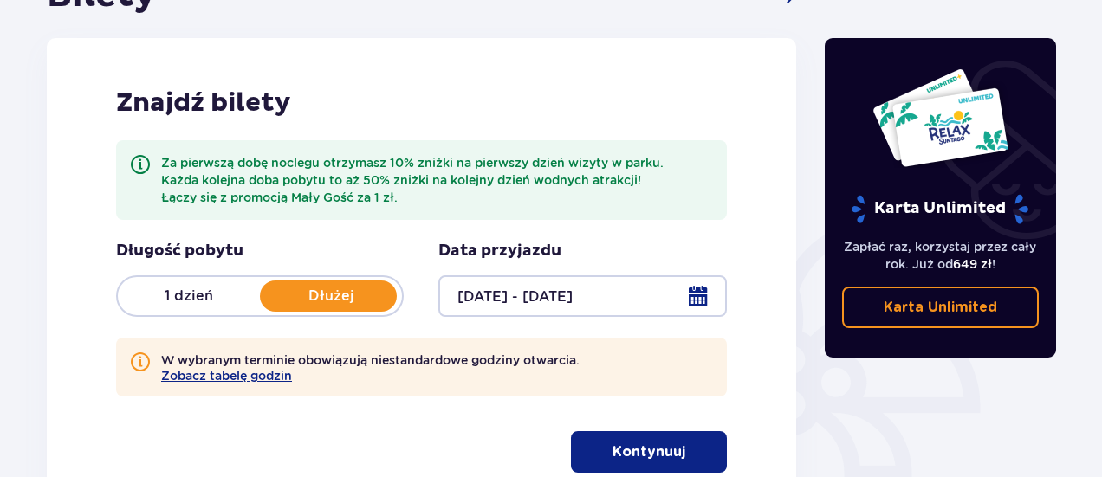
click at [661, 444] on p "Kontynuuj" at bounding box center [649, 452] width 73 height 19
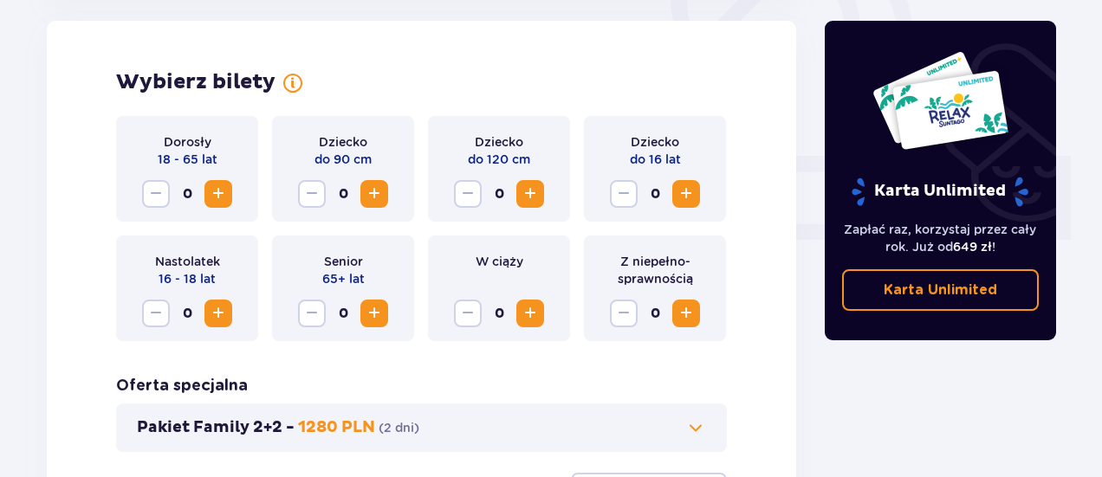
scroll to position [655, 0]
click at [378, 189] on span "Zwiększ" at bounding box center [374, 194] width 21 height 21
click at [226, 190] on span "Zwiększ" at bounding box center [218, 194] width 21 height 21
click at [526, 198] on span "Zwiększ" at bounding box center [530, 194] width 21 height 21
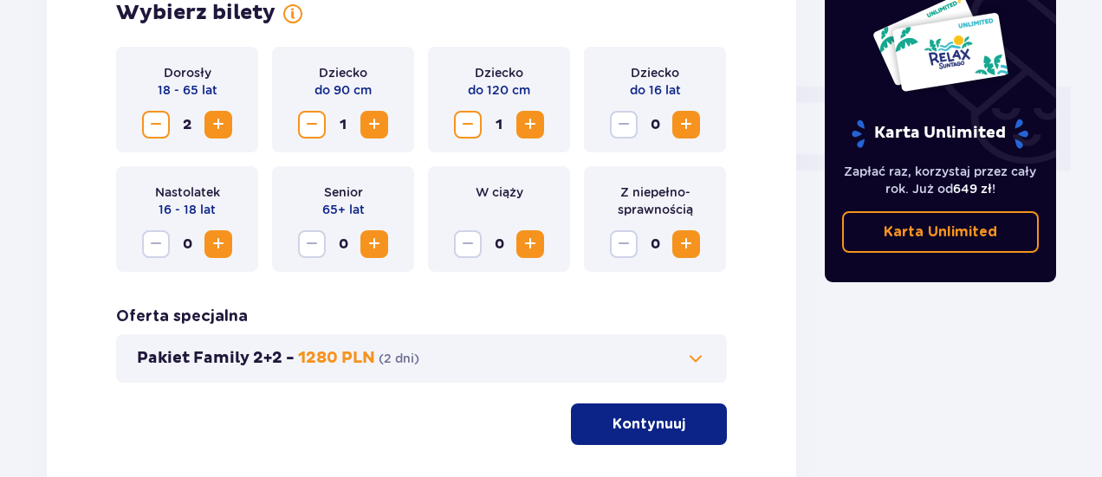
scroll to position [845, 0]
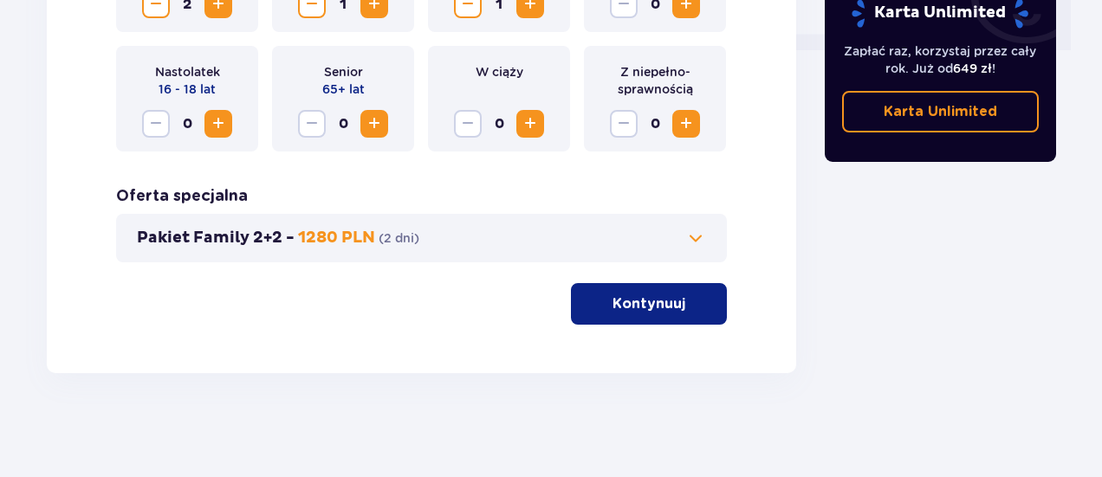
click at [663, 308] on p "Kontynuuj" at bounding box center [649, 304] width 73 height 19
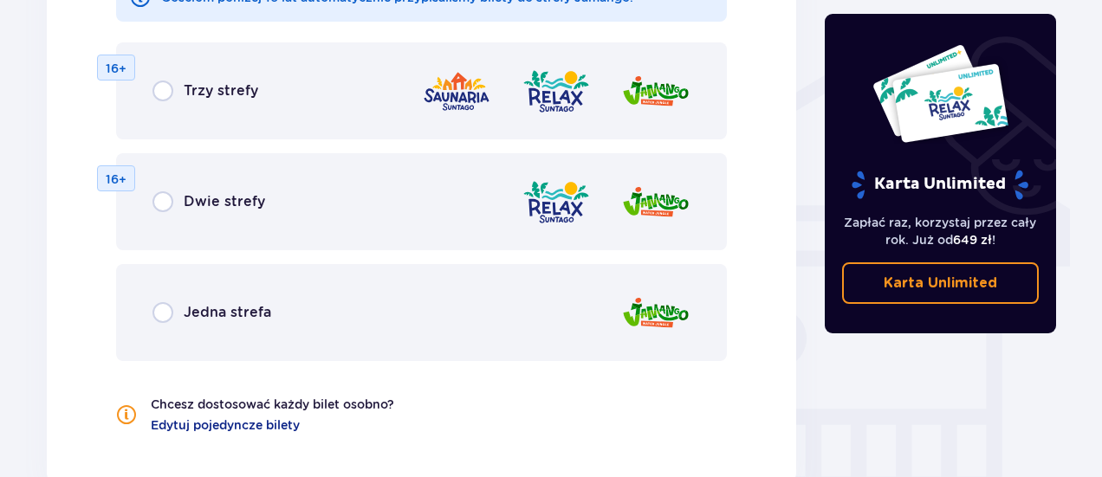
scroll to position [1342, 0]
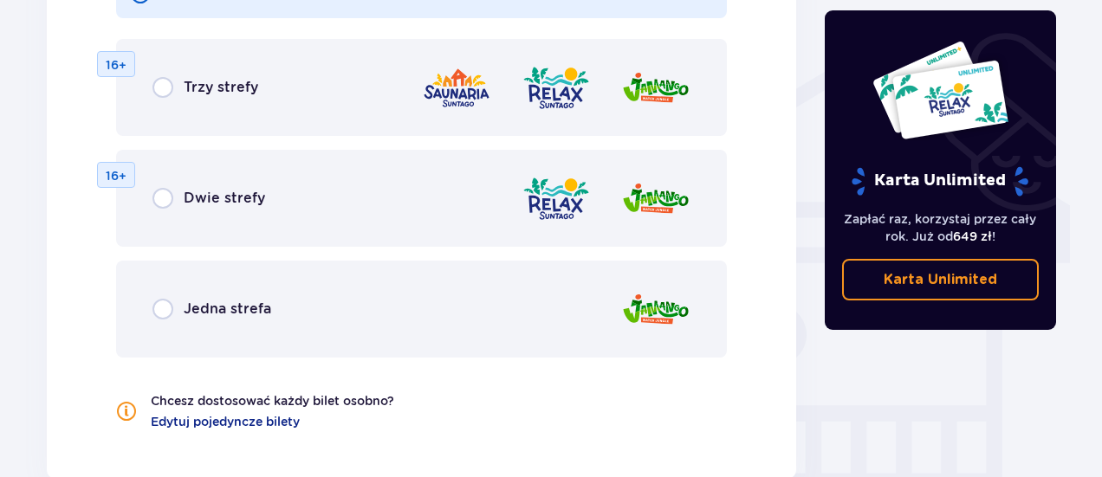
click at [158, 311] on input "radio" at bounding box center [162, 309] width 21 height 21
radio input "true"
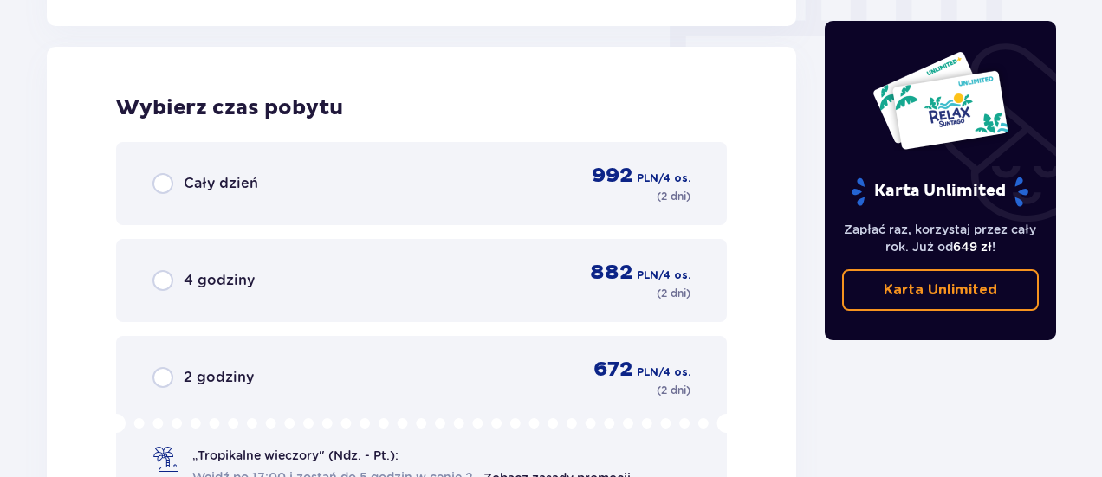
scroll to position [1800, 0]
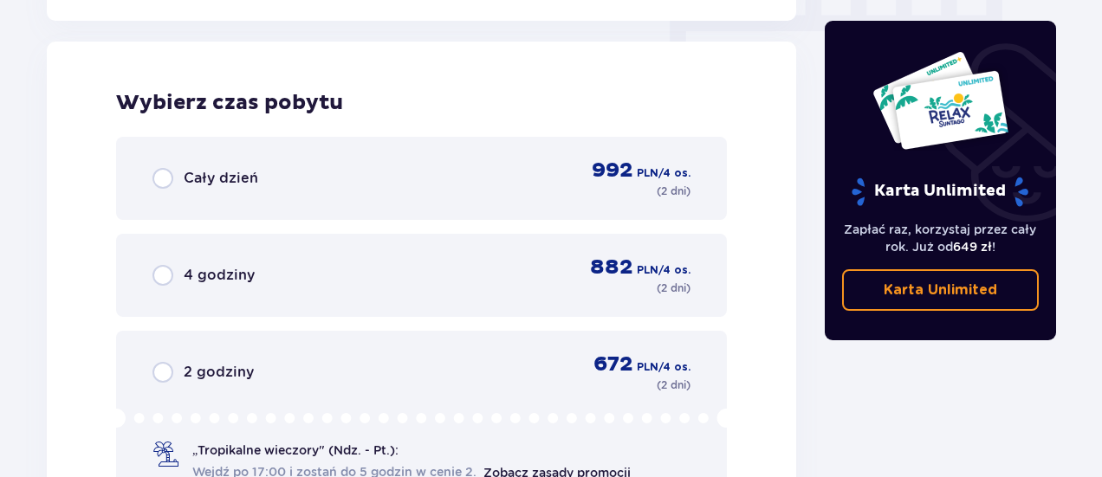
click at [165, 178] on input "radio" at bounding box center [162, 178] width 21 height 21
radio input "true"
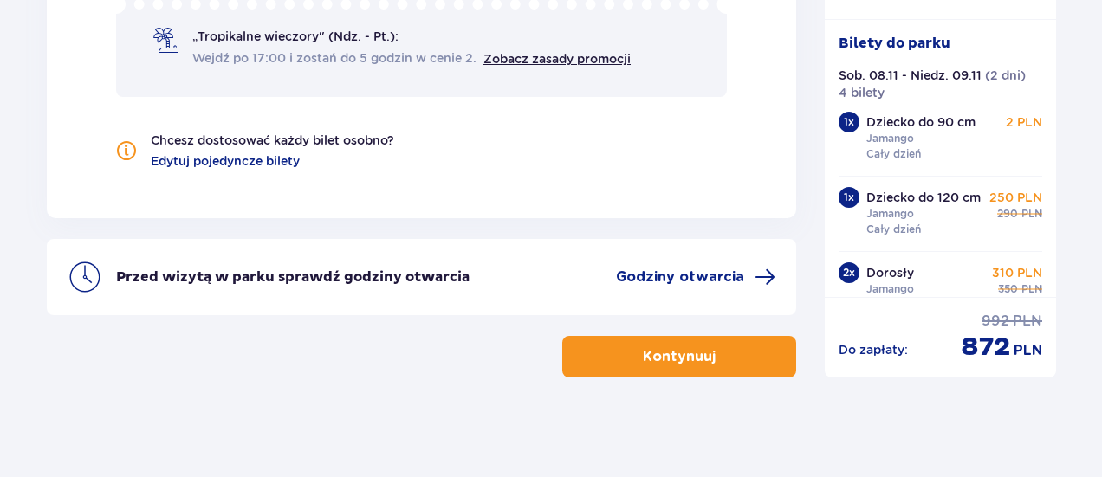
scroll to position [2219, 0]
